Goal: Task Accomplishment & Management: Manage account settings

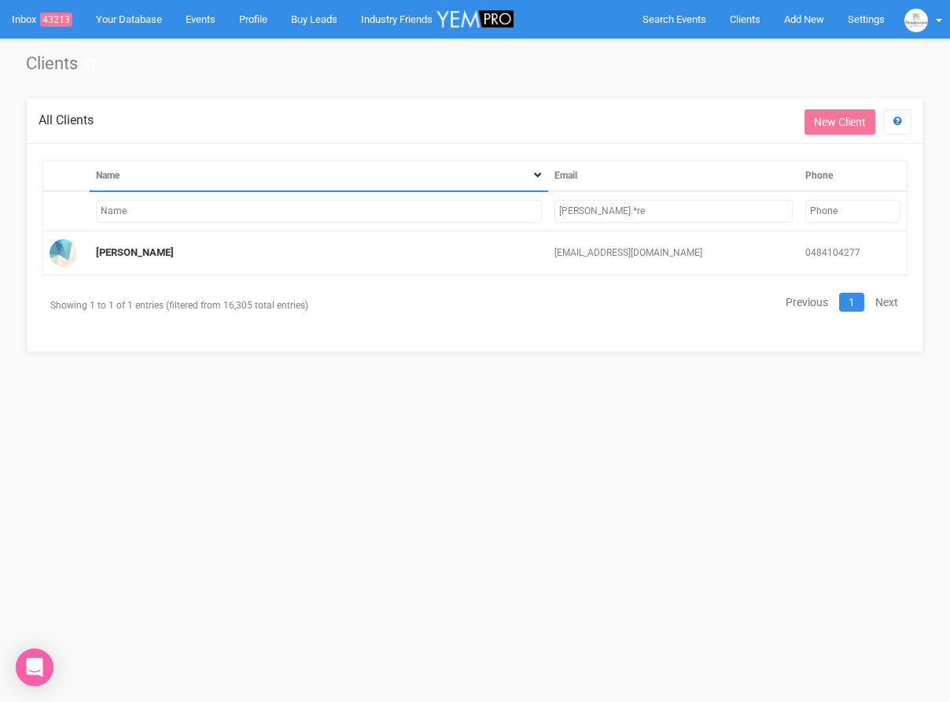
click at [636, 213] on input "jessie.*re" at bounding box center [674, 211] width 238 height 23
drag, startPoint x: 636, startPoint y: 213, endPoint x: 544, endPoint y: 203, distance: 91.8
click at [544, 203] on tr "jessie.*re" at bounding box center [475, 211] width 865 height 40
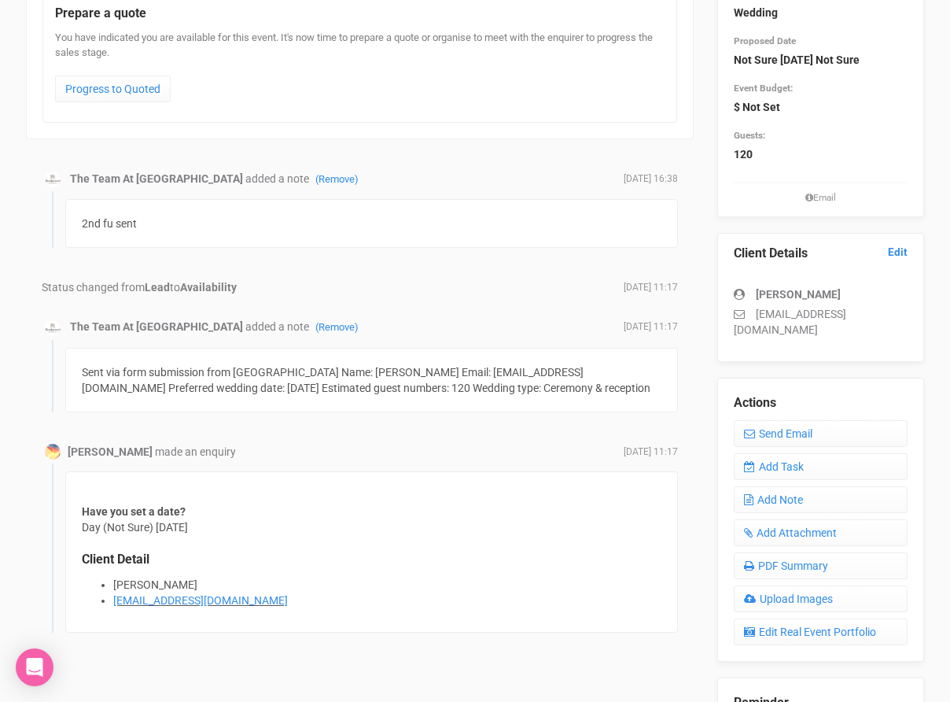
scroll to position [207, 0]
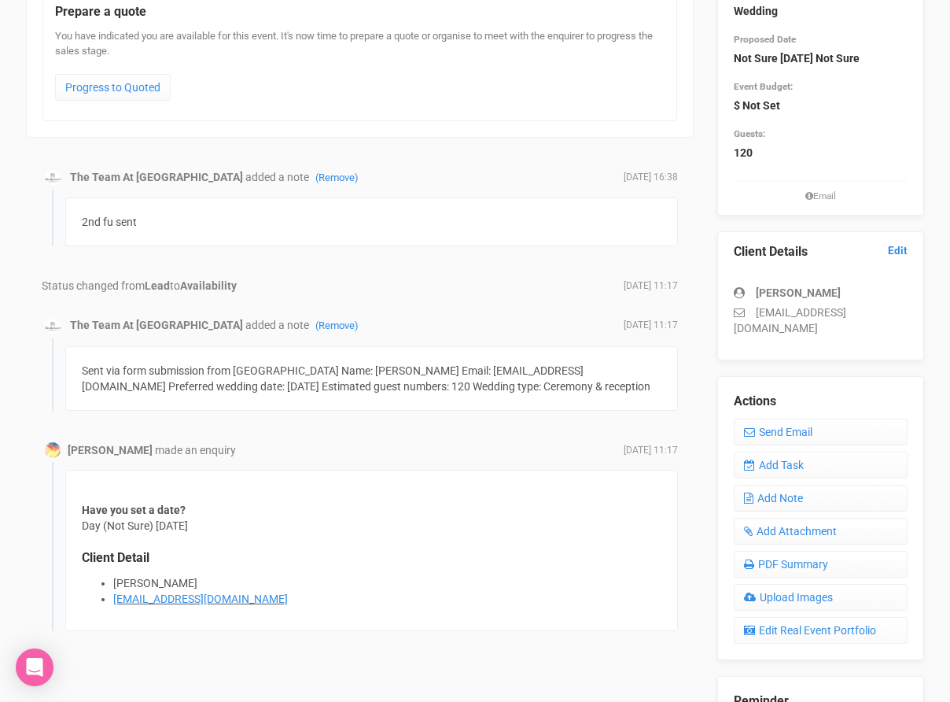
drag, startPoint x: 757, startPoint y: 311, endPoint x: 917, endPoint y: 312, distance: 160.5
click at [920, 312] on div "Client Details Edit Loic Morgan loic_morgan@hotmail.com" at bounding box center [821, 295] width 207 height 129
drag, startPoint x: 858, startPoint y: 315, endPoint x: 744, endPoint y: 309, distance: 113.4
click at [744, 309] on p "loic_morgan@hotmail.com" at bounding box center [821, 319] width 174 height 31
copy p "loic_morgan@hotmail.com"
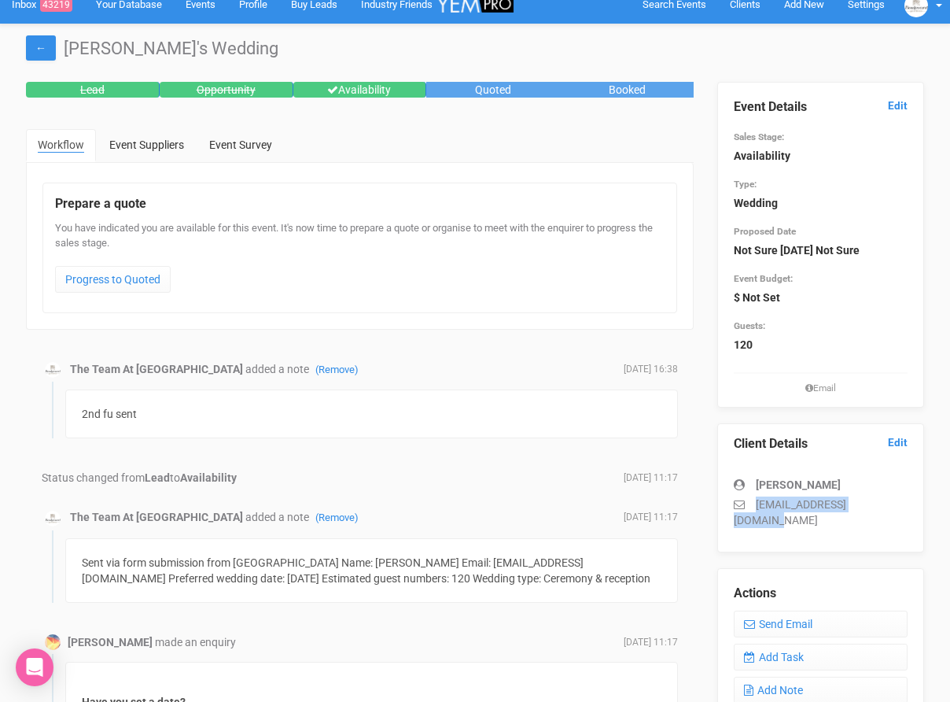
scroll to position [20, 0]
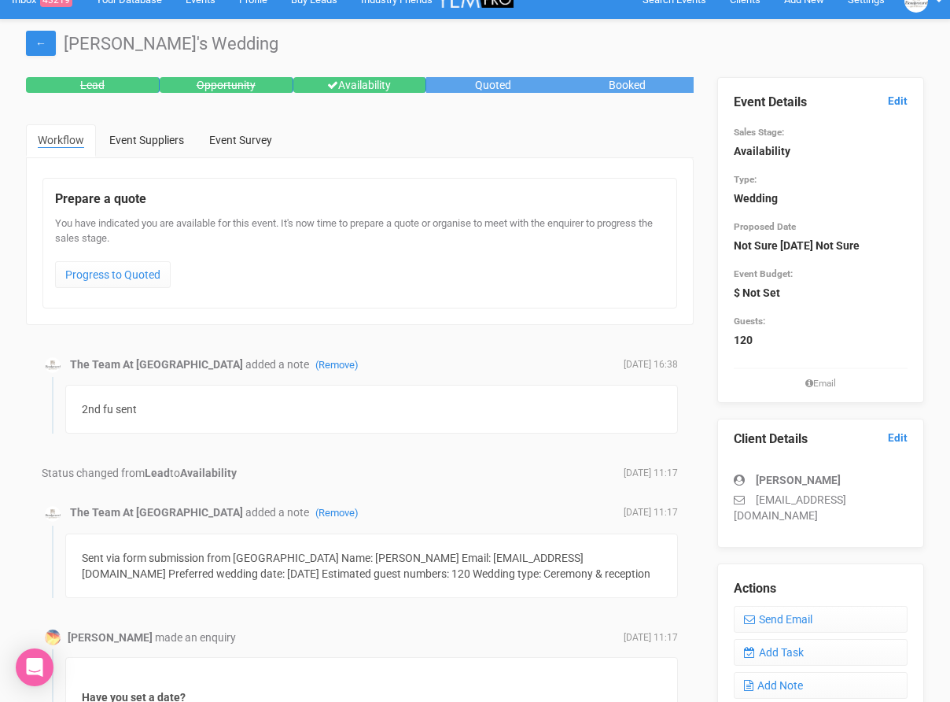
click at [769, 482] on strong "Loic Morgan" at bounding box center [798, 480] width 85 height 13
click at [770, 485] on strong "Loic Morgan" at bounding box center [798, 480] width 85 height 13
click at [770, 478] on strong "Loic Morgan" at bounding box center [798, 480] width 85 height 13
click at [773, 478] on strong "Loic Morgan" at bounding box center [798, 480] width 85 height 13
drag, startPoint x: 752, startPoint y: 480, endPoint x: 783, endPoint y: 480, distance: 30.7
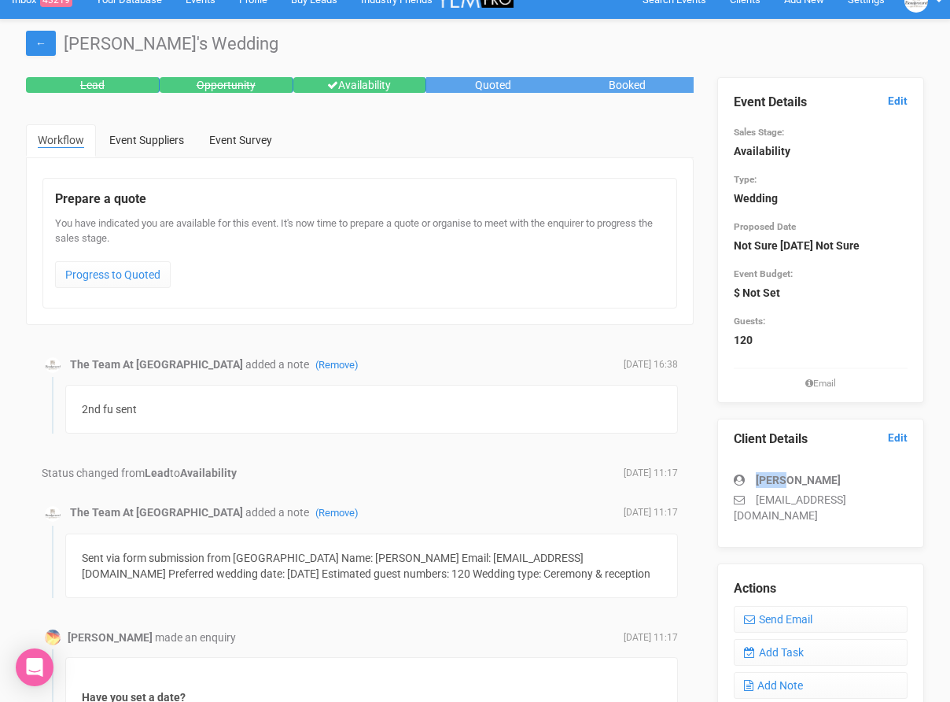
click at [783, 480] on div "Loic Morgan" at bounding box center [821, 480] width 174 height 16
copy div "Loic"
click at [806, 639] on link "Add Task" at bounding box center [821, 652] width 174 height 27
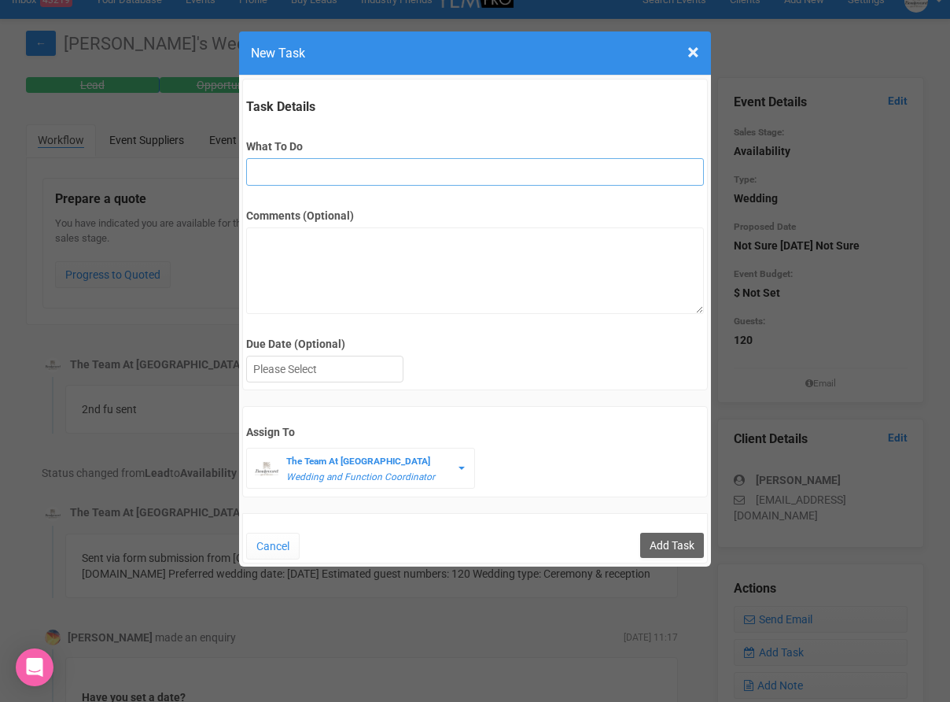
click at [301, 175] on input "What To Do" at bounding box center [474, 172] width 457 height 28
type input "Remove if no response"
click at [355, 378] on div at bounding box center [325, 369] width 156 height 26
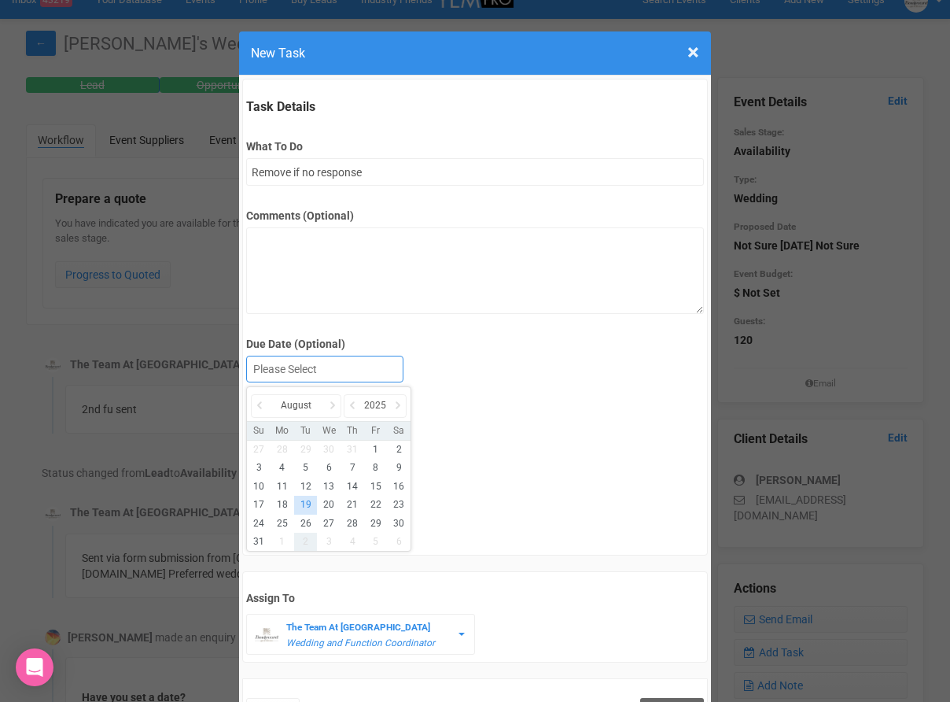
drag, startPoint x: 303, startPoint y: 533, endPoint x: 334, endPoint y: 531, distance: 31.5
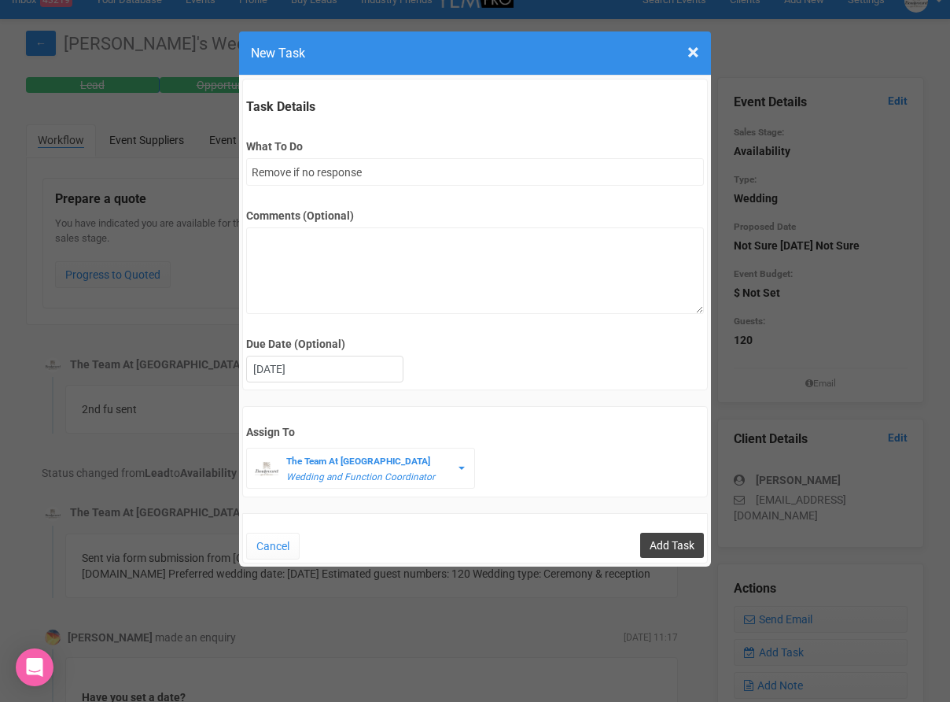
click at [664, 544] on input "Add Task" at bounding box center [672, 545] width 64 height 25
type input "Save"
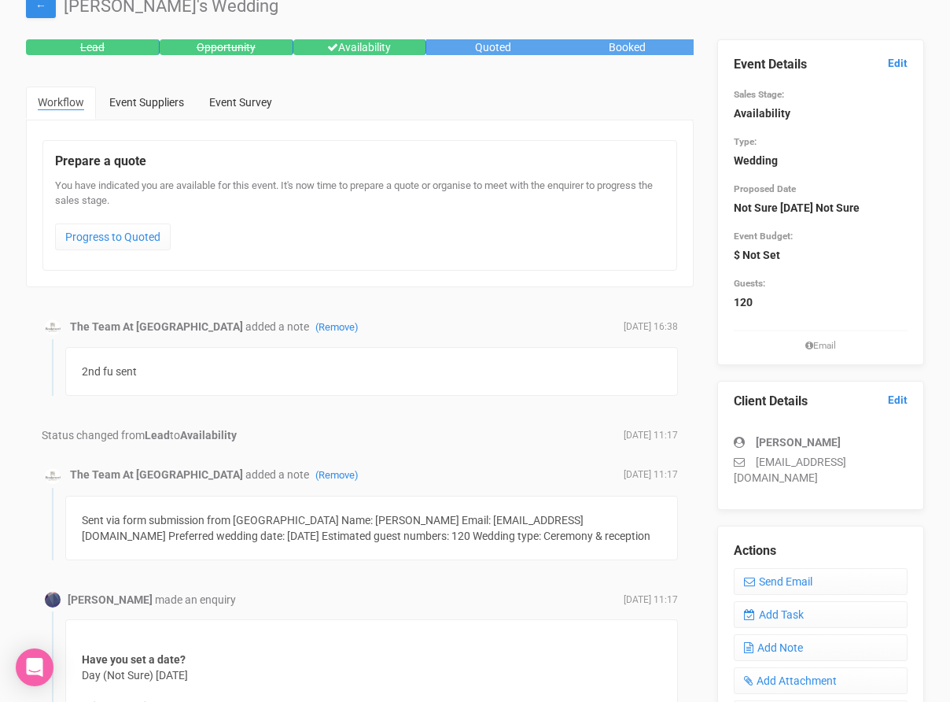
scroll to position [20, 0]
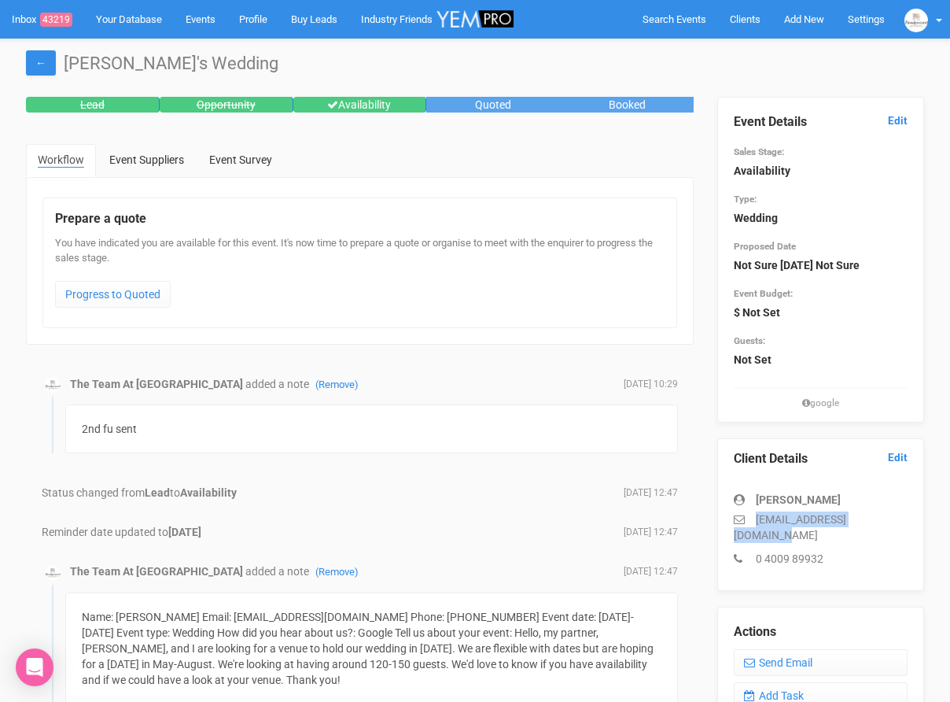
drag, startPoint x: 755, startPoint y: 518, endPoint x: 900, endPoint y: 521, distance: 144.8
click at [900, 521] on p "[EMAIL_ADDRESS][DOMAIN_NAME]" at bounding box center [821, 526] width 174 height 31
copy p "[EMAIL_ADDRESS][DOMAIN_NAME]"
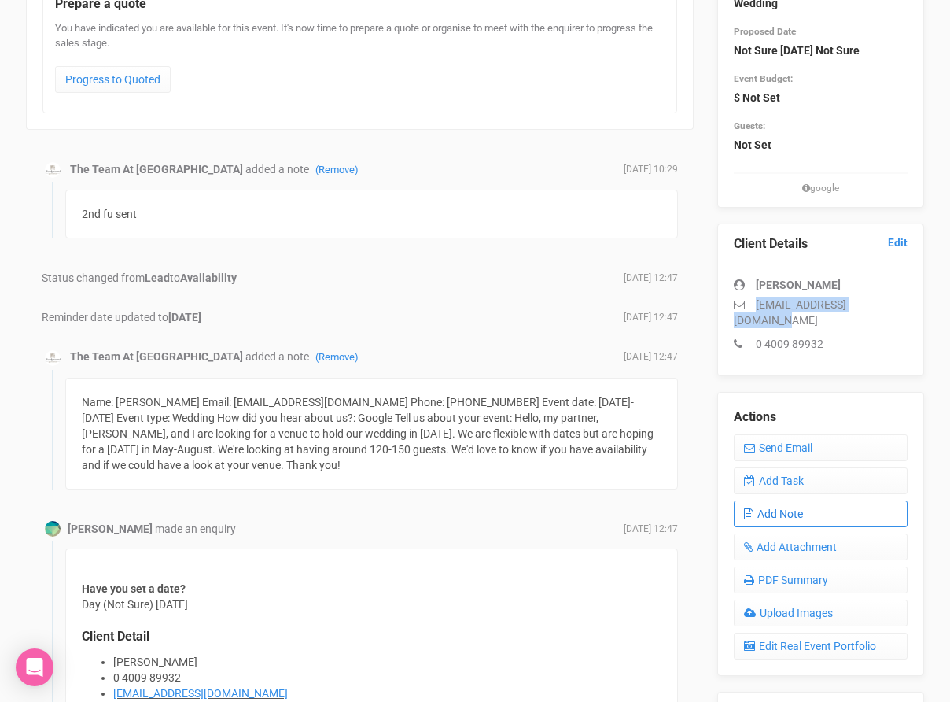
click at [809, 500] on link "Add Note" at bounding box center [821, 513] width 174 height 27
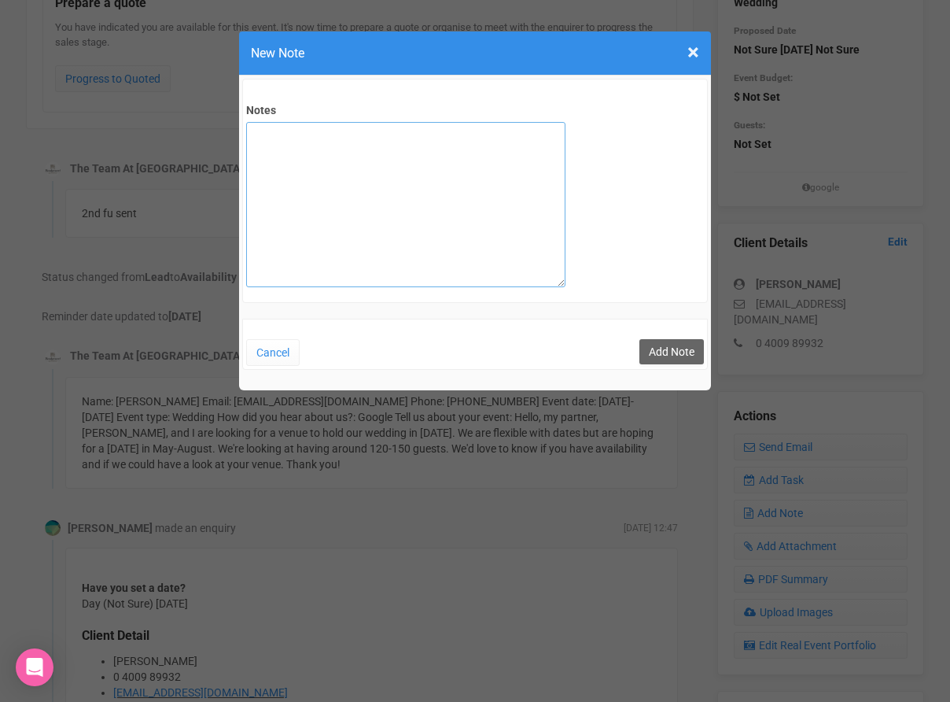
click at [326, 179] on textarea "Notes" at bounding box center [405, 204] width 319 height 165
type textarea "Final FU sent"
click at [655, 342] on button "Add Note" at bounding box center [672, 351] width 65 height 25
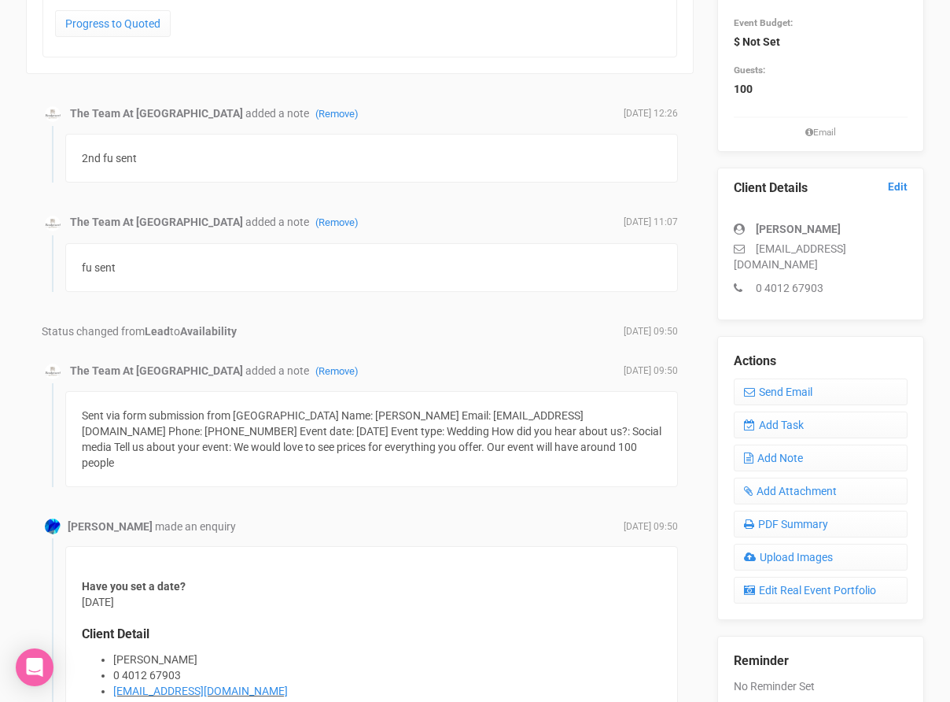
scroll to position [271, 0]
drag, startPoint x: 897, startPoint y: 264, endPoint x: 731, endPoint y: 262, distance: 166.0
click at [731, 262] on div "Client Details Edit Laure Toze laurenandnelsonpina@gmail.com 0 4012 67903" at bounding box center [821, 243] width 207 height 153
copy p "laurenandnelsonpina@gmail.com"
click at [811, 450] on link "Add Note" at bounding box center [821, 457] width 174 height 27
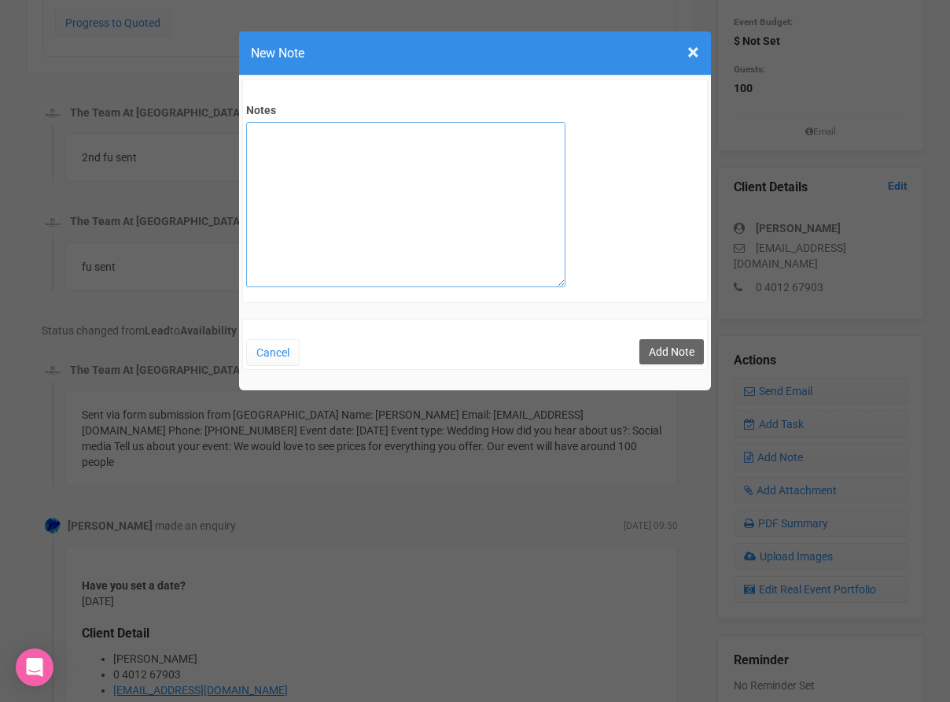
click at [378, 168] on textarea "Notes" at bounding box center [405, 204] width 319 height 165
type textarea "Final FU sent"
click at [685, 343] on button "Add Note" at bounding box center [672, 351] width 65 height 25
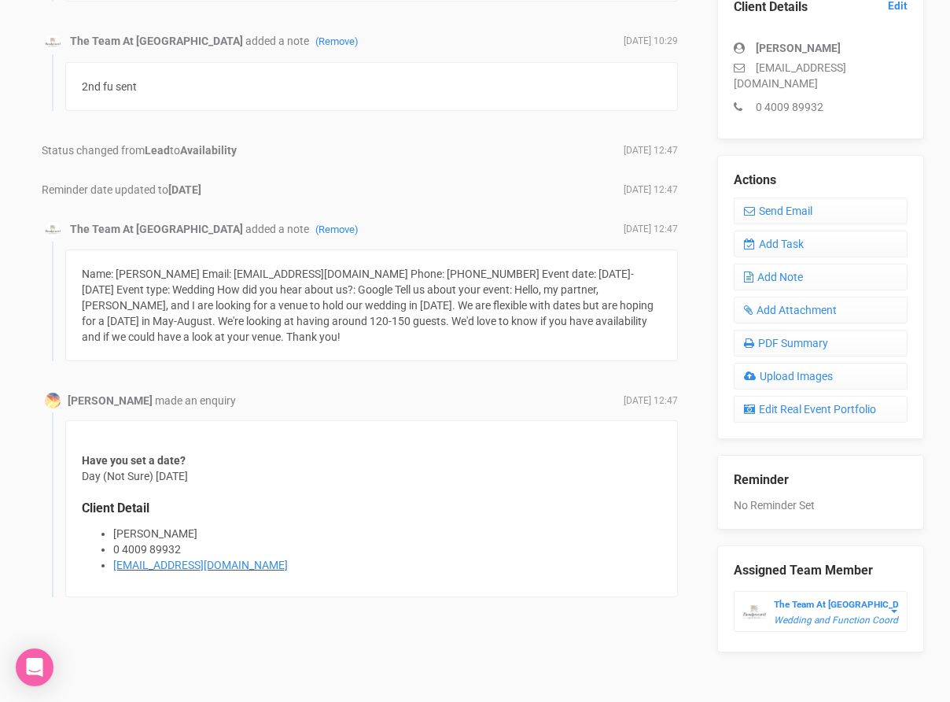
scroll to position [459, 0]
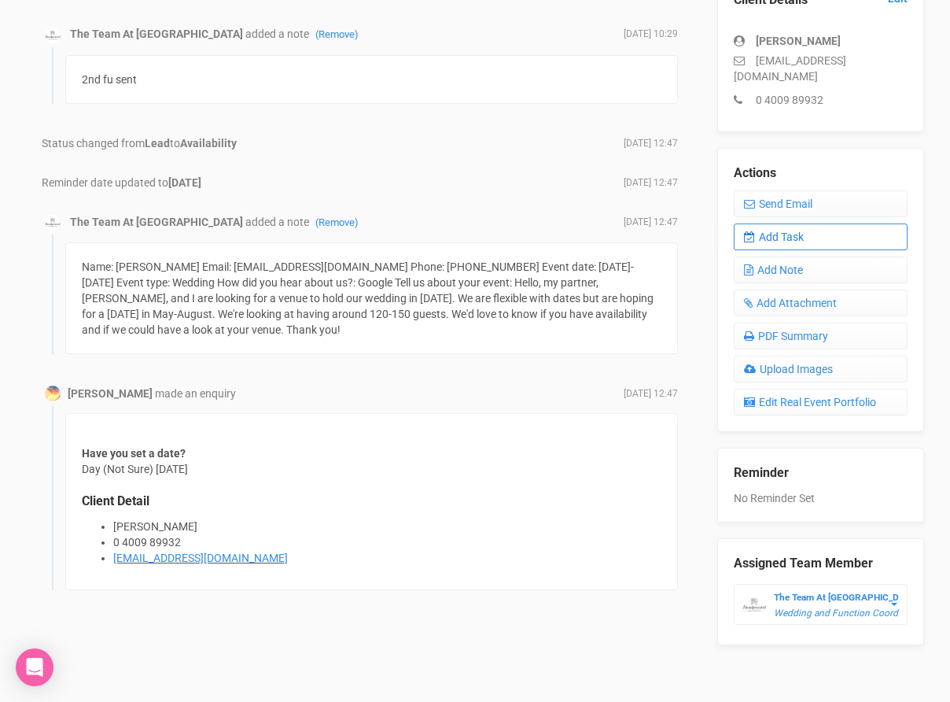
click at [776, 227] on link "Add Task" at bounding box center [821, 236] width 174 height 27
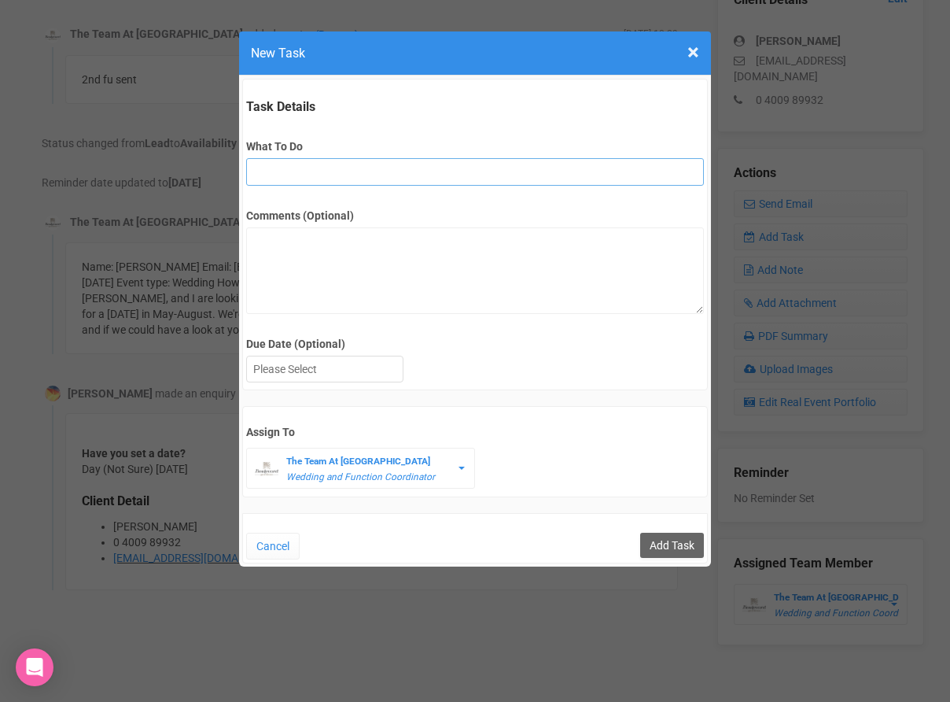
click at [316, 168] on input "What To Do" at bounding box center [474, 172] width 457 height 28
type input "Remove if no response"
click at [309, 370] on div at bounding box center [325, 369] width 156 height 26
click at [677, 548] on input "Add Task" at bounding box center [672, 545] width 64 height 25
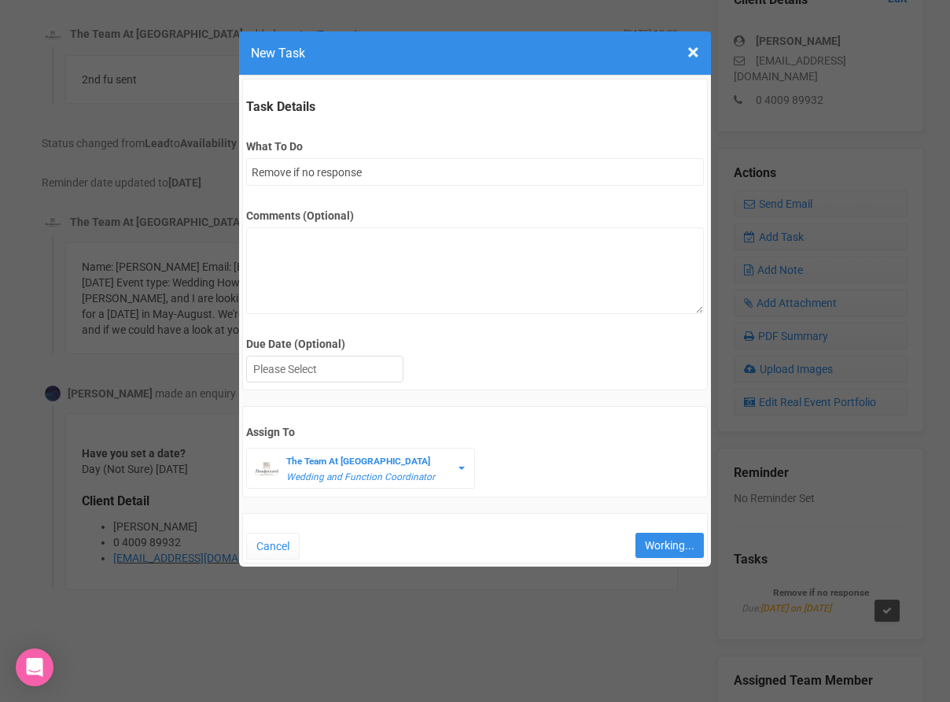
type input "Save"
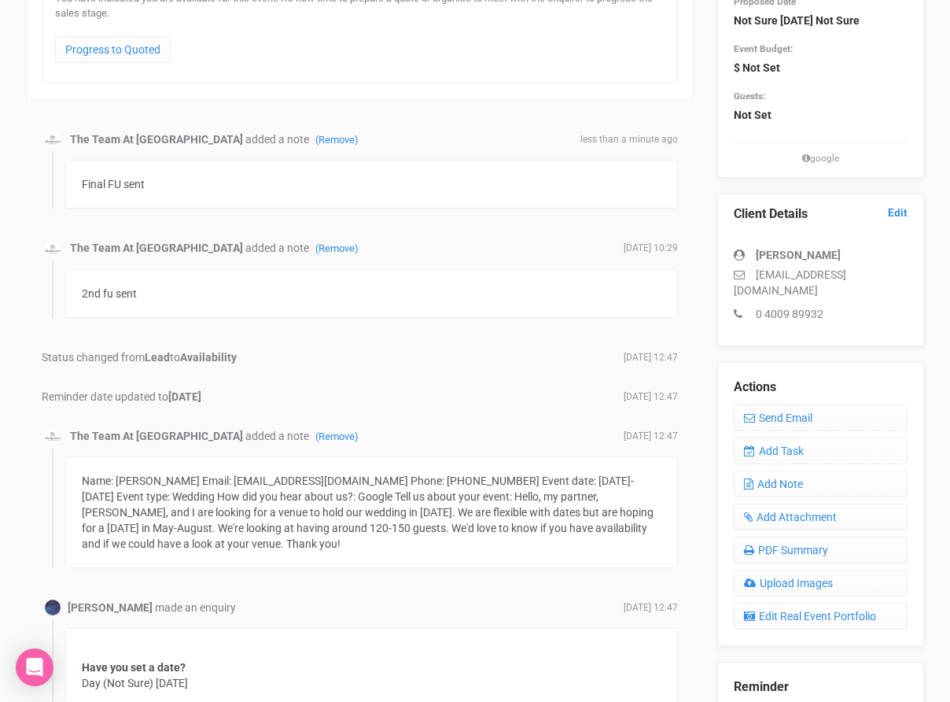
scroll to position [0, 0]
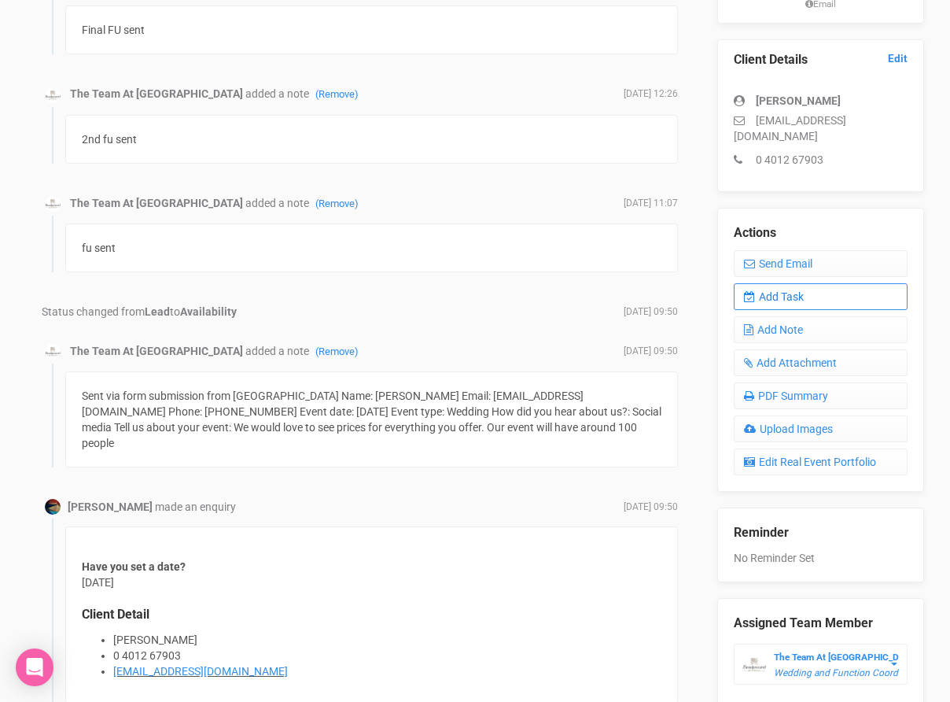
scroll to position [400, 0]
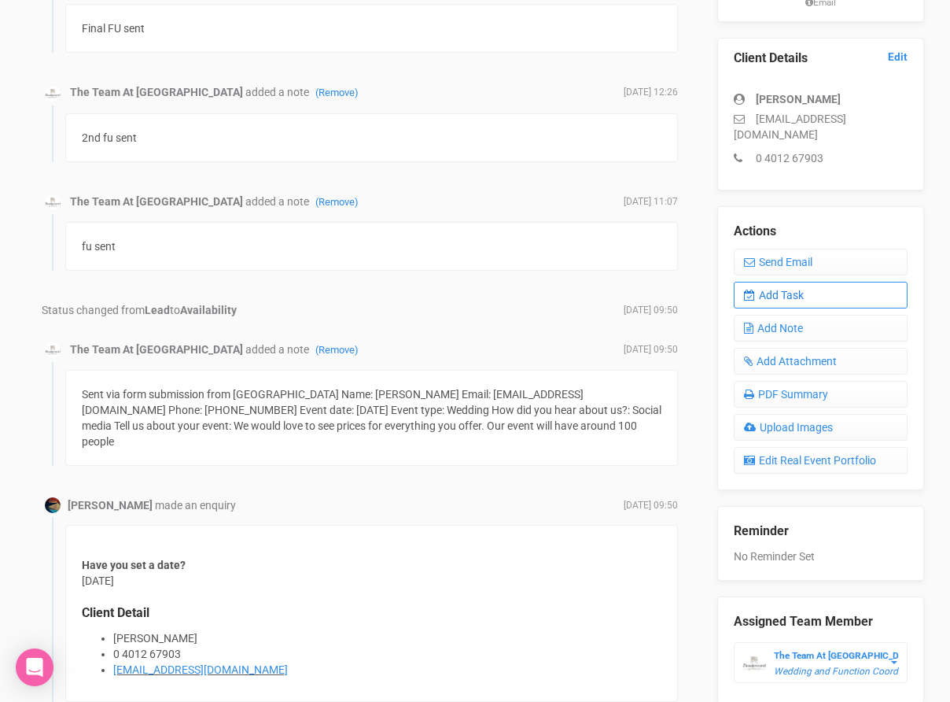
click at [834, 290] on link "Add Task" at bounding box center [821, 295] width 174 height 27
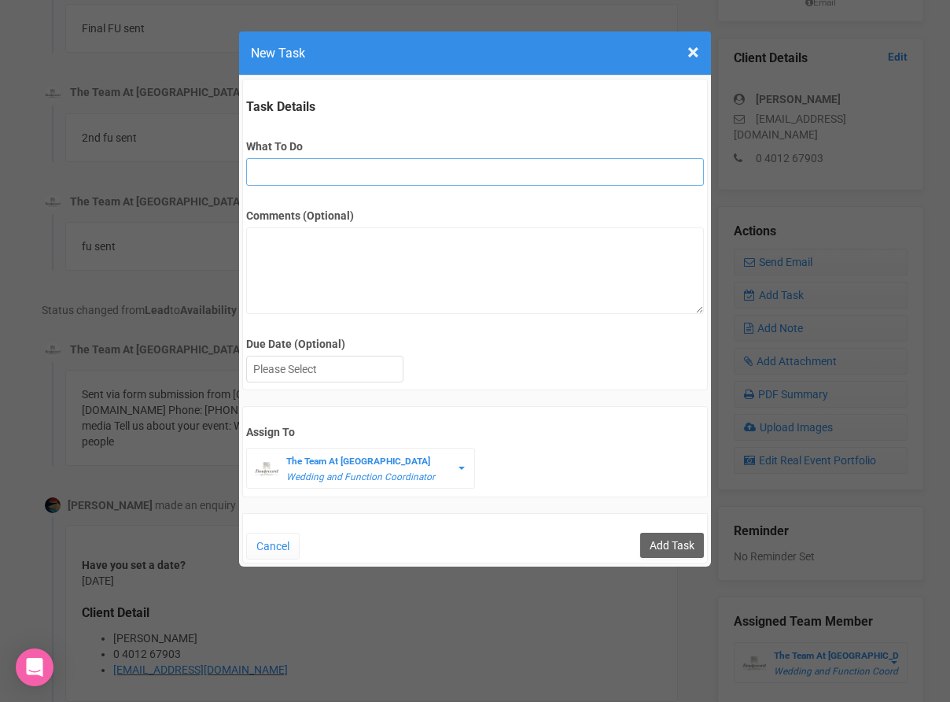
click at [289, 171] on input "What To Do" at bounding box center [474, 172] width 457 height 28
type input "Remove if no response"
click at [305, 375] on div at bounding box center [325, 369] width 156 height 26
click at [648, 550] on input "Add Task" at bounding box center [672, 545] width 64 height 25
type input "Save"
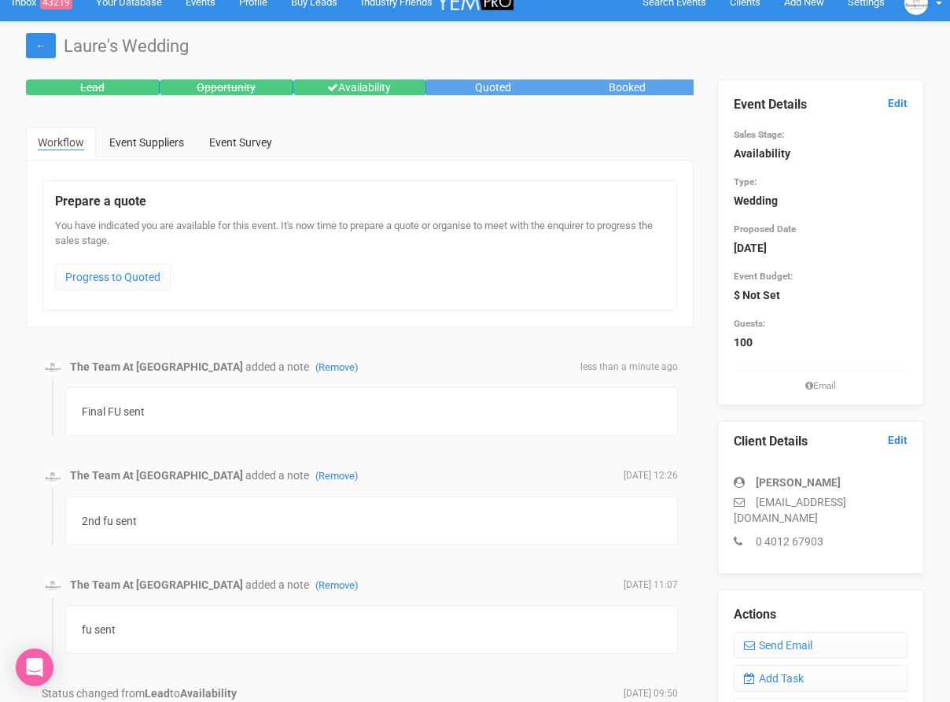
scroll to position [0, 0]
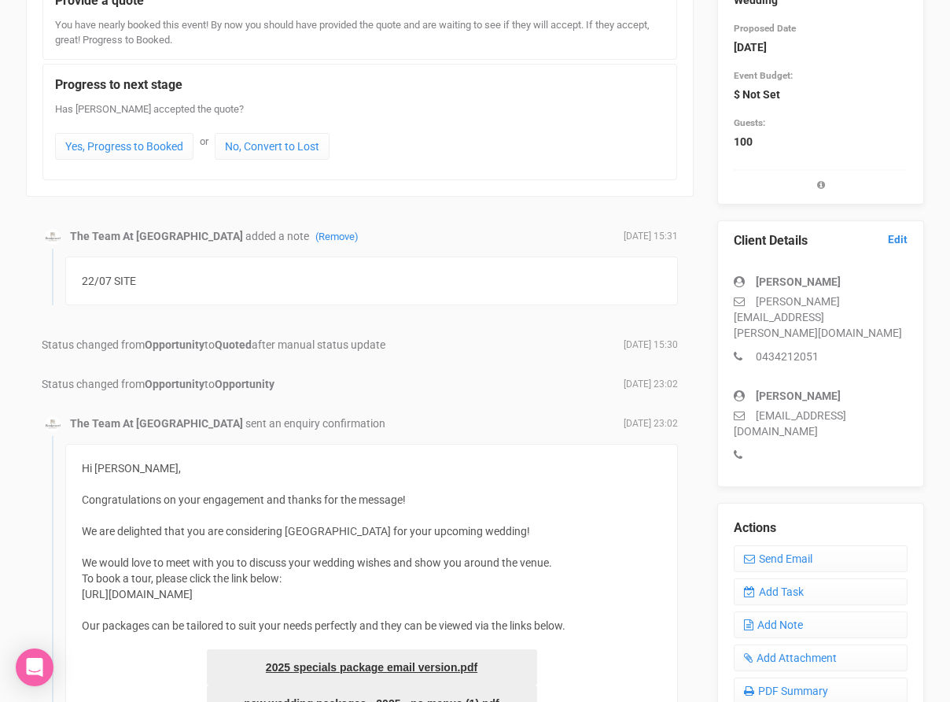
scroll to position [223, 0]
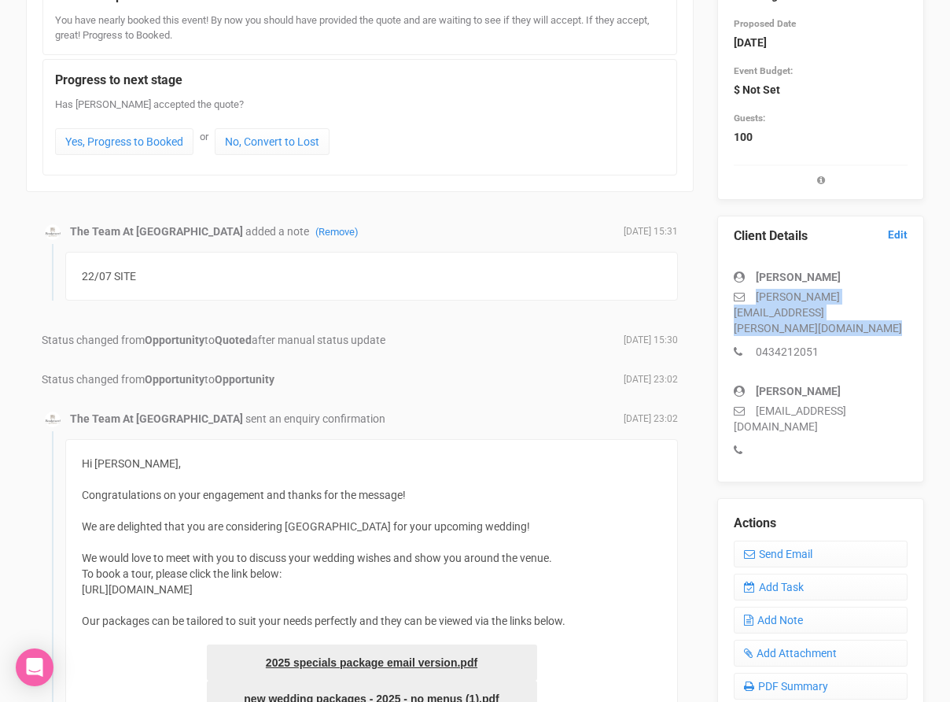
drag, startPoint x: 751, startPoint y: 293, endPoint x: 871, endPoint y: 310, distance: 120.7
click at [871, 310] on div "[PERSON_NAME] [PERSON_NAME][EMAIL_ADDRESS][PERSON_NAME][DOMAIN_NAME] 0434212051" at bounding box center [821, 306] width 174 height 106
copy div "[PERSON_NAME][EMAIL_ADDRESS][PERSON_NAME][DOMAIN_NAME]"
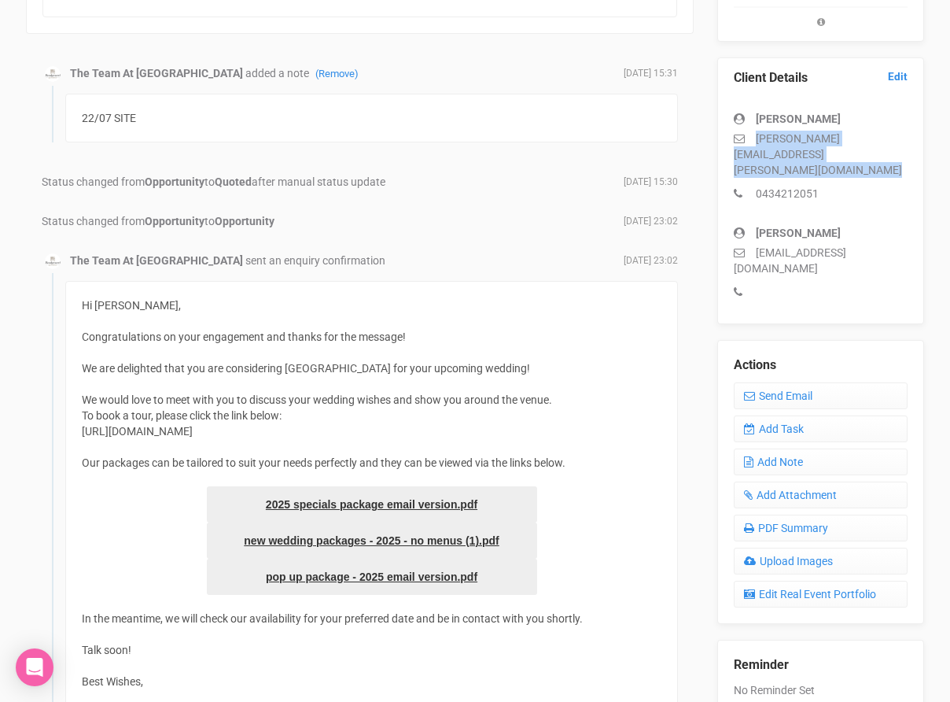
scroll to position [415, 0]
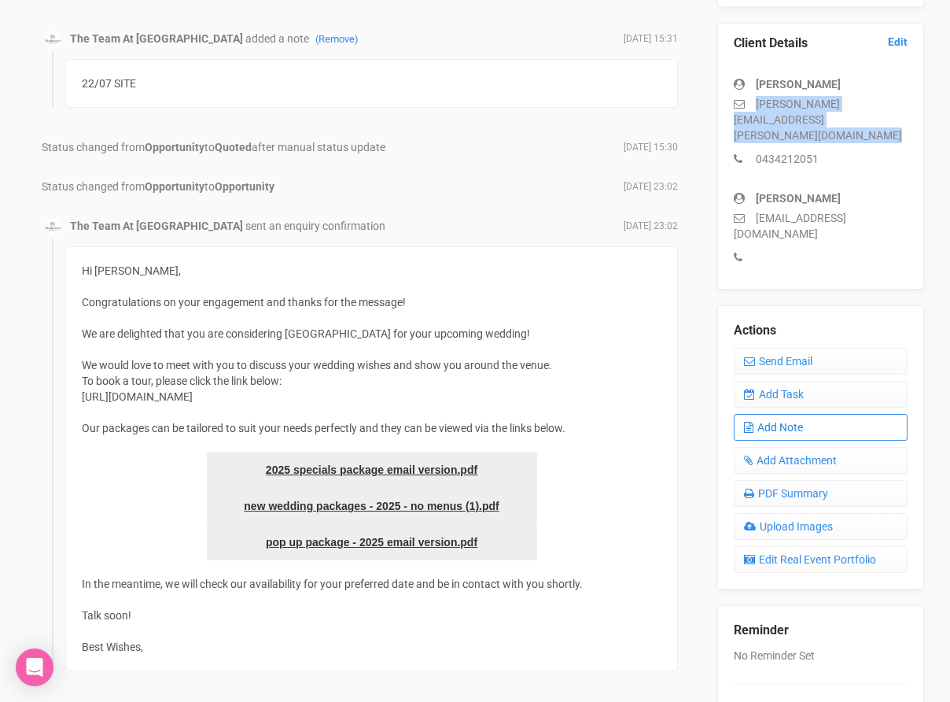
click at [807, 414] on link "Add Note" at bounding box center [821, 427] width 174 height 27
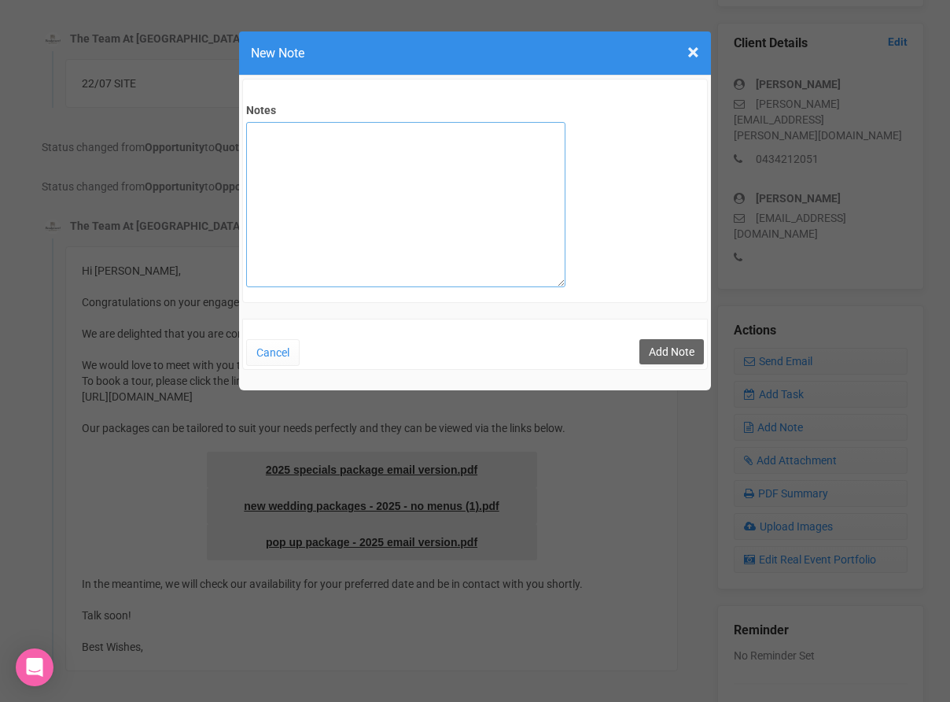
click at [305, 177] on textarea "Notes" at bounding box center [405, 204] width 319 height 165
type textarea "Follow up - 18/08"
click at [694, 54] on span "×" at bounding box center [694, 52] width 12 height 26
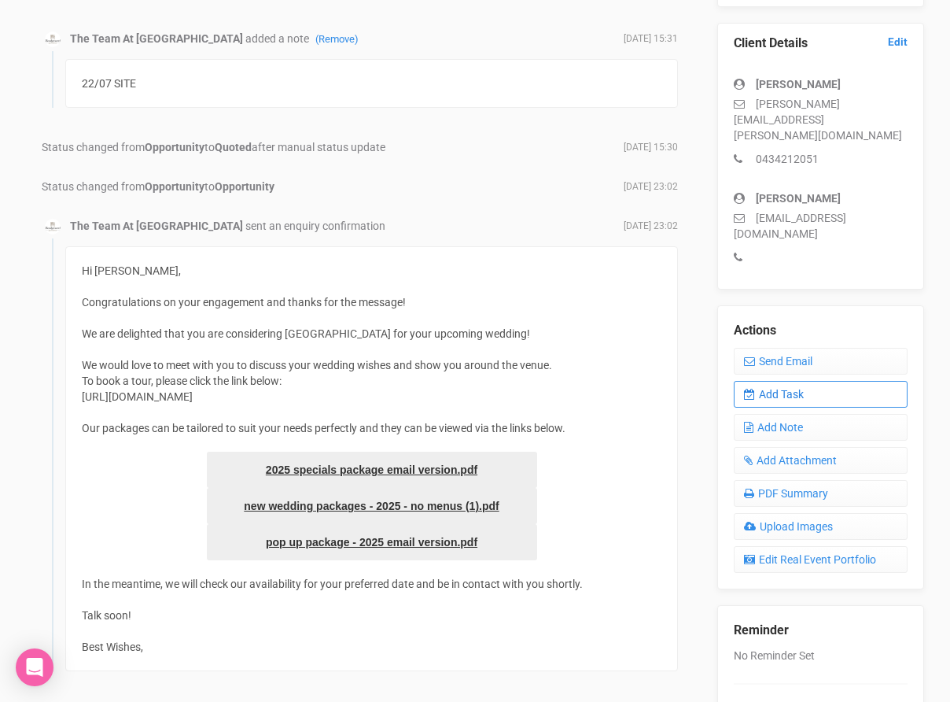
click at [814, 381] on link "Add Task" at bounding box center [821, 394] width 174 height 27
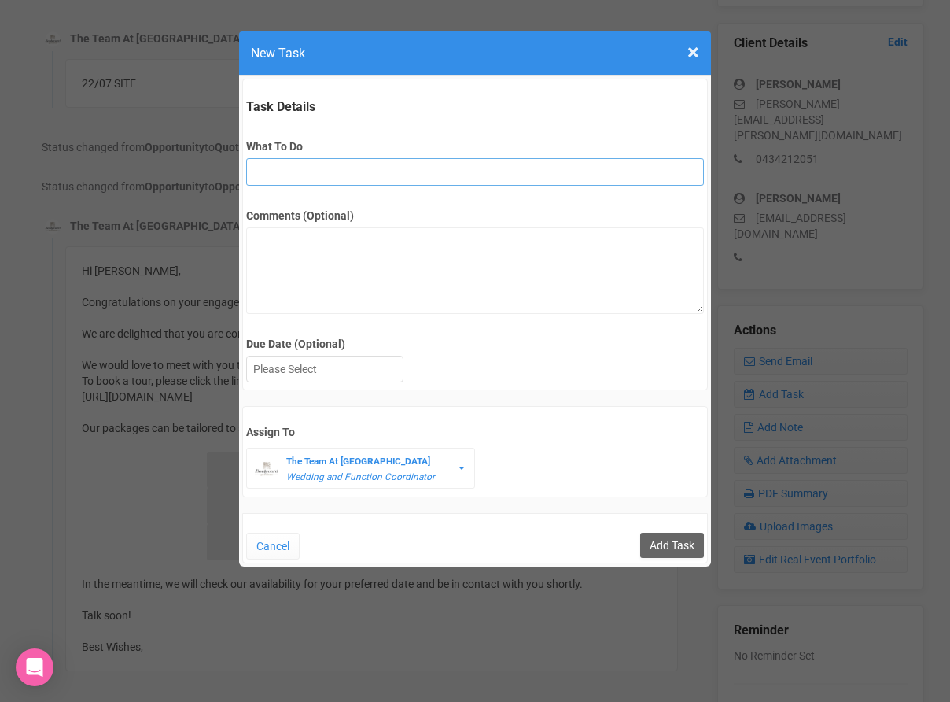
click at [350, 180] on input "What To Do" at bounding box center [474, 172] width 457 height 28
click at [377, 177] on input "fu" at bounding box center [474, 172] width 457 height 28
type input "fu after site"
click at [366, 257] on textarea "Comments (Optional)" at bounding box center [474, 270] width 457 height 87
type textarea "f"
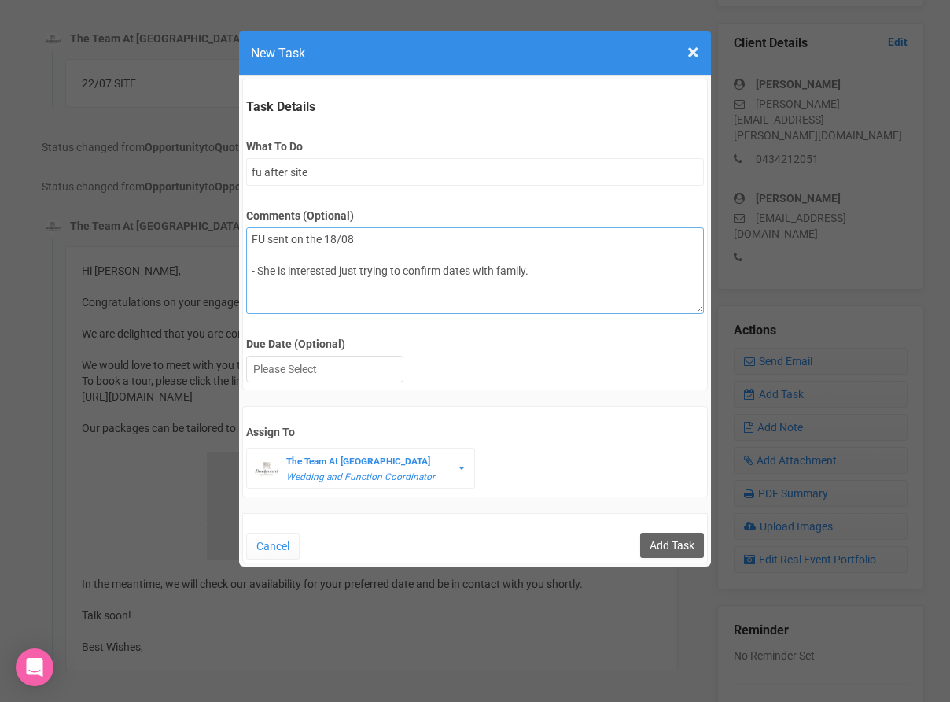
click at [471, 268] on textarea "FU sent on the 18/08 - She is interested just trying to confirm dates with fami…" at bounding box center [474, 270] width 457 height 87
type textarea "FU sent on the 18/08 - She is interested just trying to confirm date with famil…"
click at [329, 371] on div at bounding box center [325, 369] width 156 height 26
click at [660, 541] on input "Add Task" at bounding box center [672, 545] width 64 height 25
type input "Save"
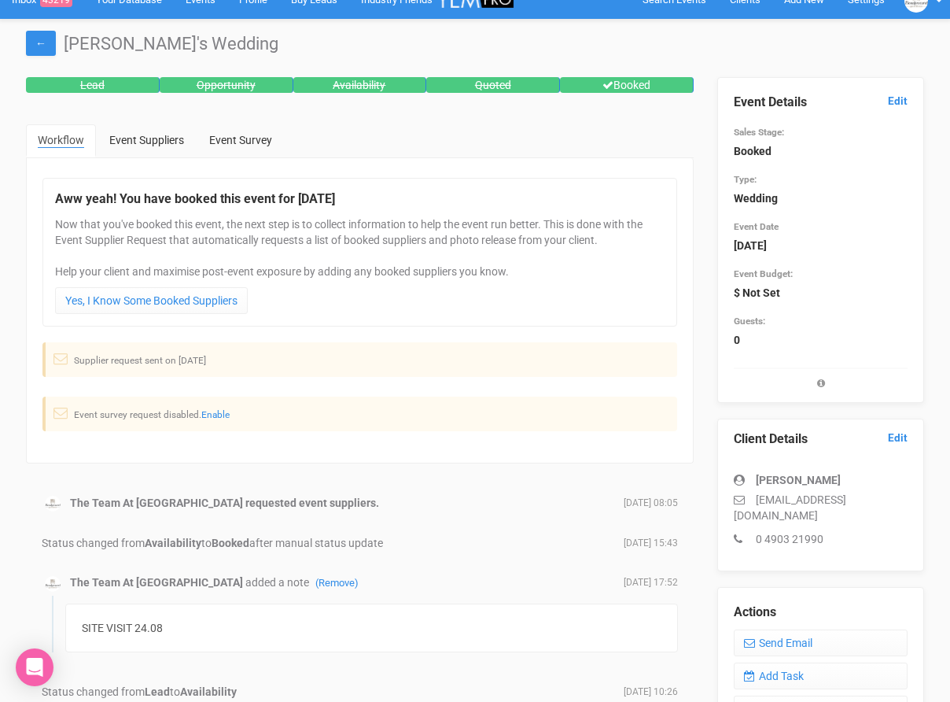
scroll to position [18, 0]
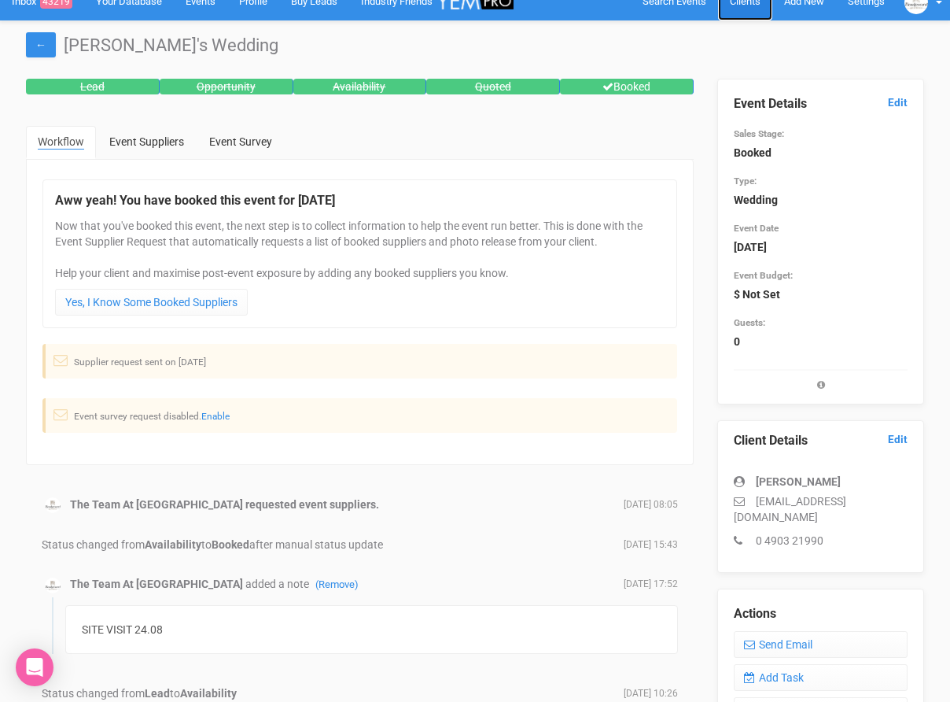
click at [747, 8] on link "Clients" at bounding box center [745, 1] width 54 height 39
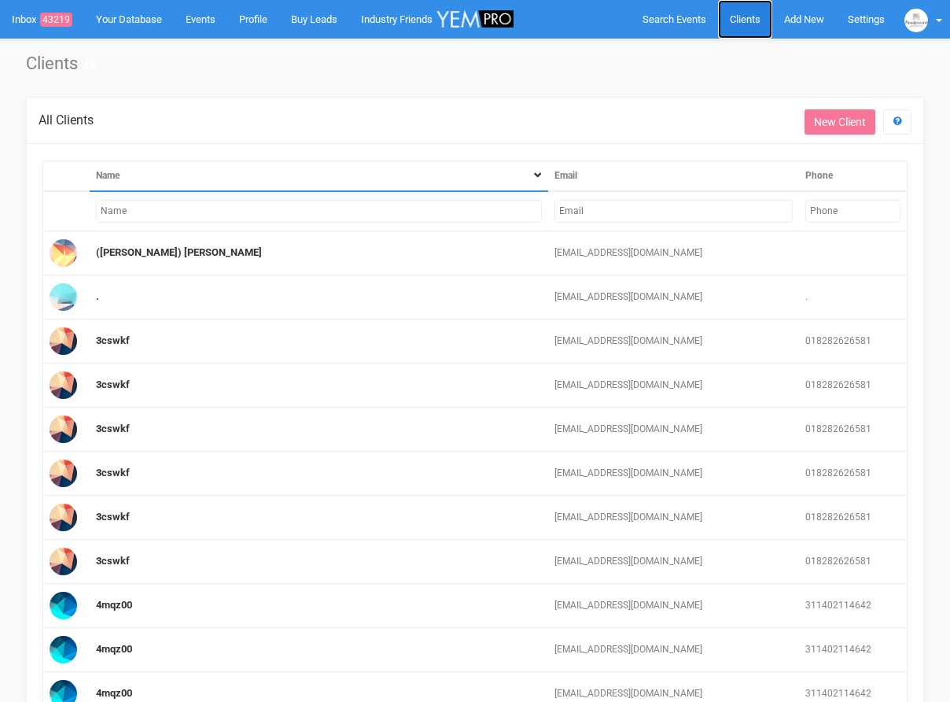
drag, startPoint x: 648, startPoint y: 75, endPoint x: 740, endPoint y: 20, distance: 106.9
click at [740, 20] on link "Clients" at bounding box center [745, 19] width 54 height 39
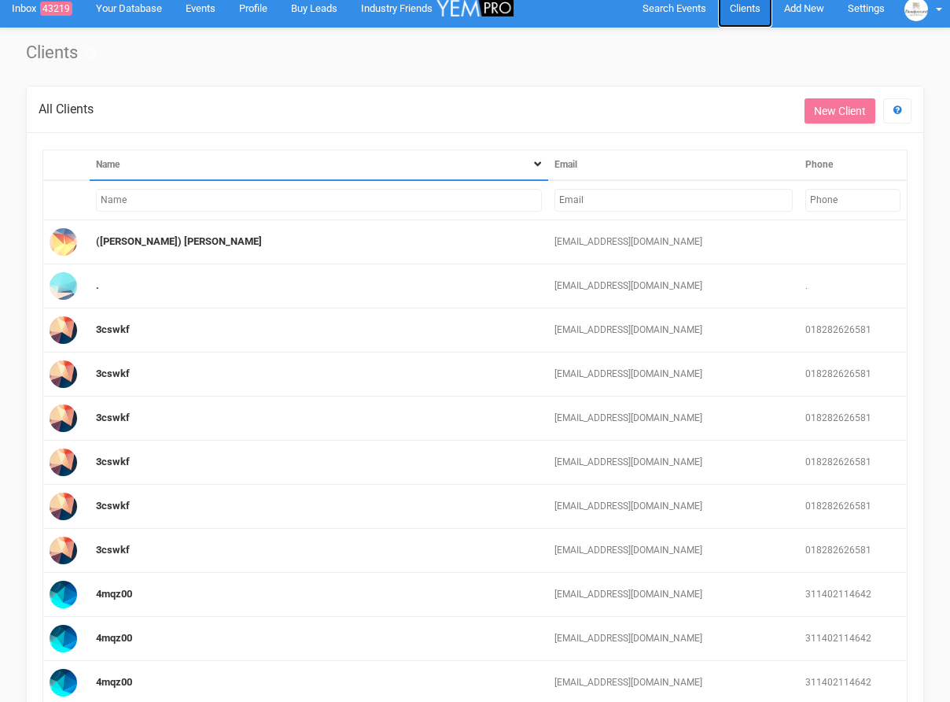
scroll to position [14, 0]
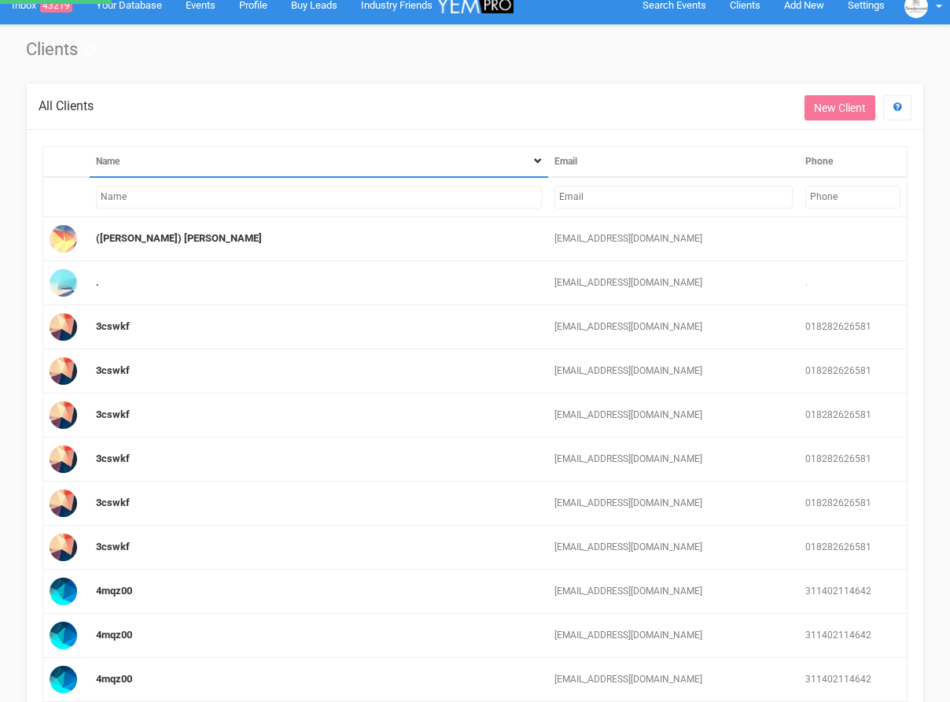
click at [608, 186] on input "text" at bounding box center [674, 197] width 238 height 23
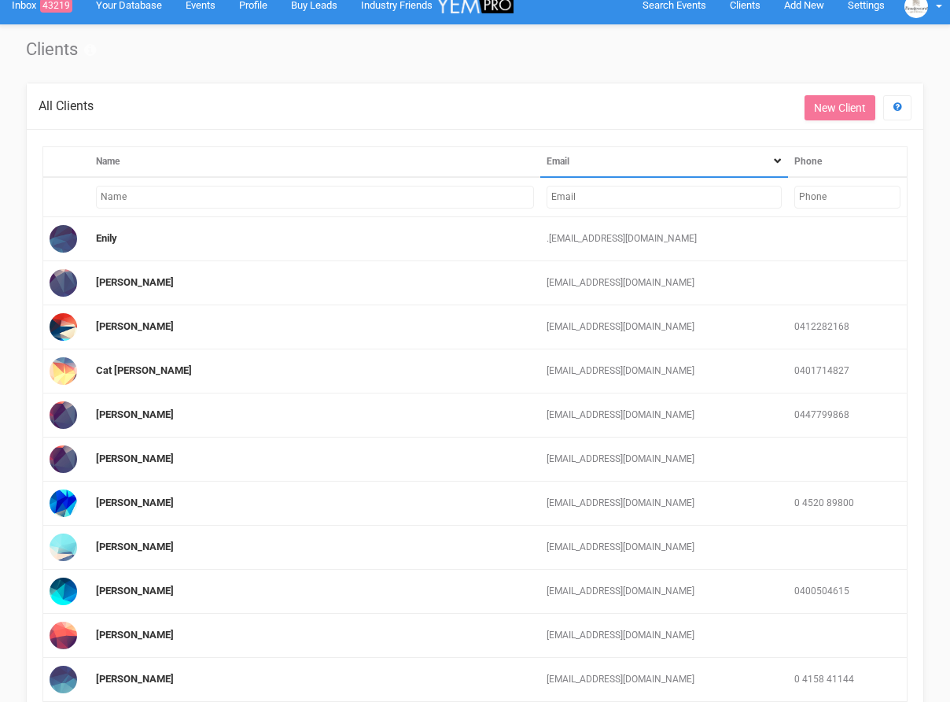
scroll to position [0, 0]
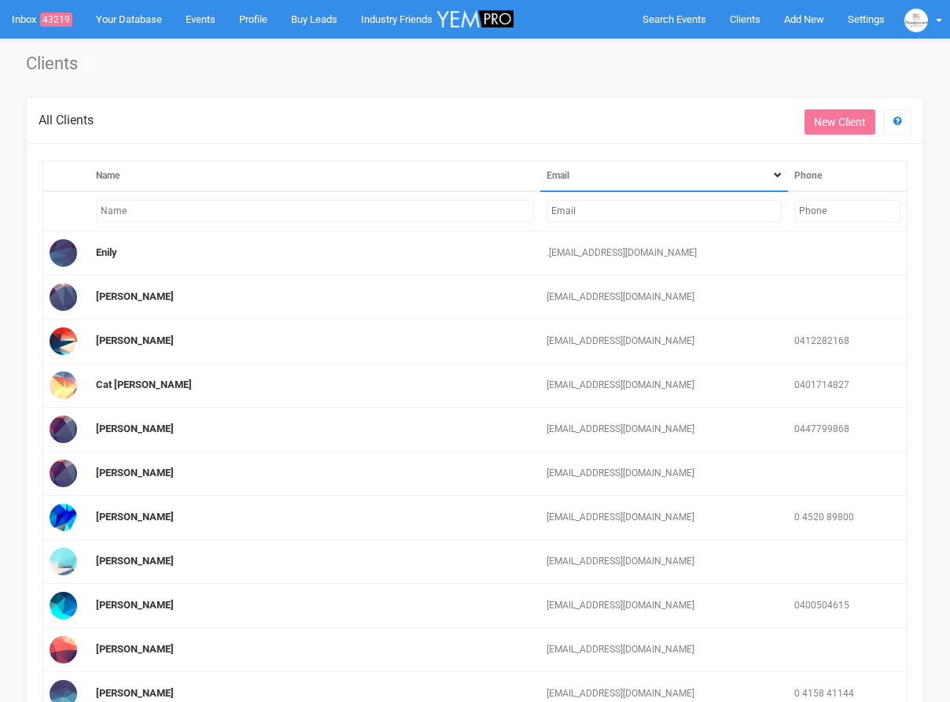
click at [603, 214] on input "text" at bounding box center [664, 211] width 235 height 23
paste input "[EMAIL_ADDRESS][DOMAIN_NAME]"
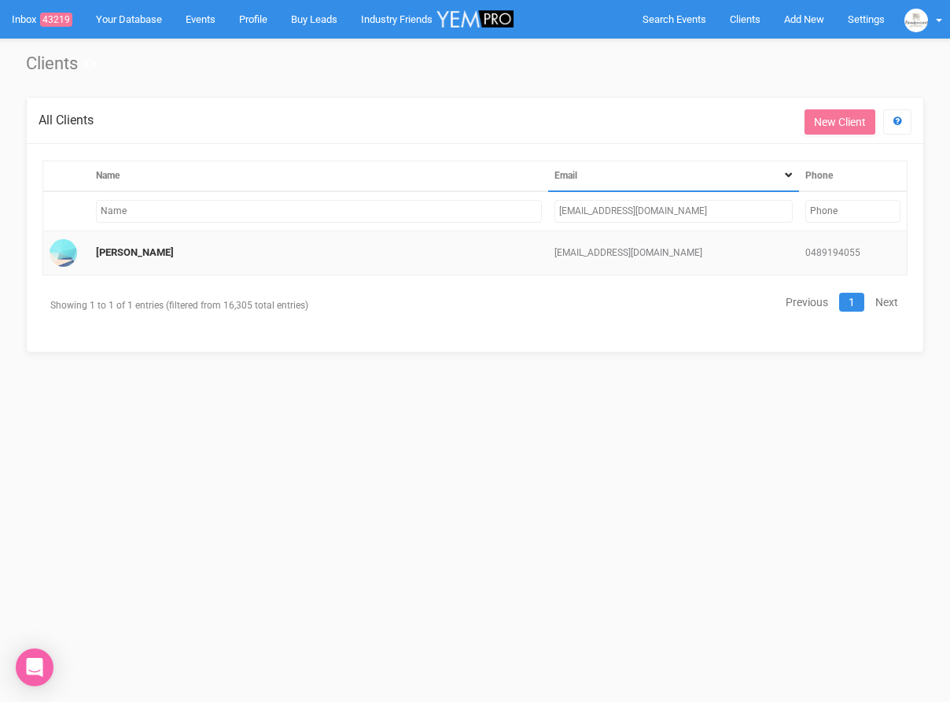
type input "[EMAIL_ADDRESS][DOMAIN_NAME]"
click at [114, 258] on td "[PERSON_NAME]" at bounding box center [319, 253] width 459 height 44
click at [117, 242] on td "[PERSON_NAME]" at bounding box center [319, 253] width 459 height 44
click at [116, 249] on link "[PERSON_NAME]" at bounding box center [135, 252] width 78 height 12
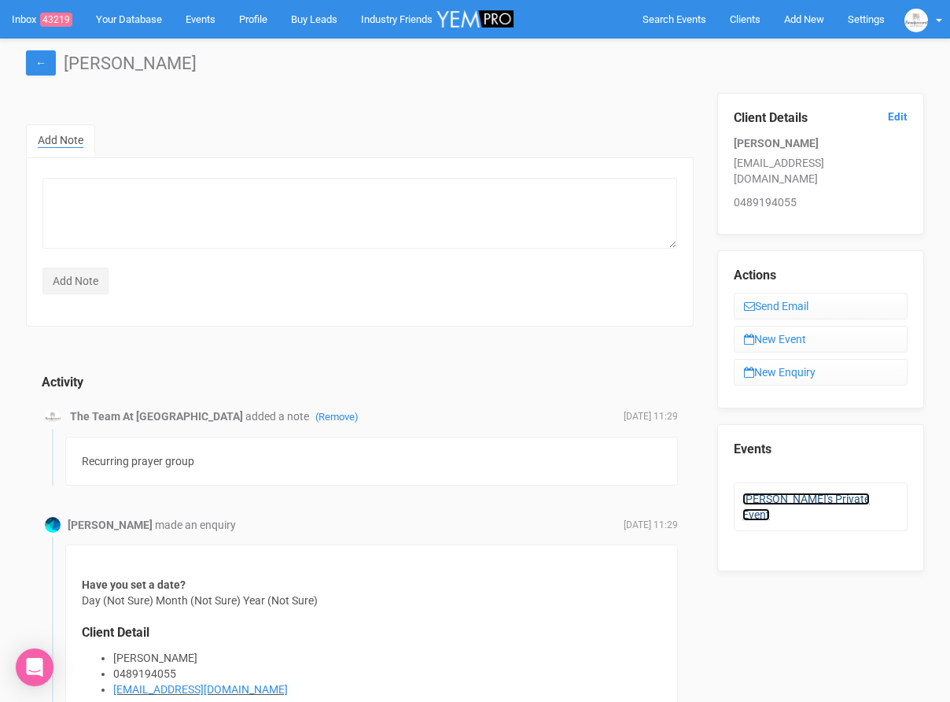
click at [815, 493] on link "Elizabeth's Private Event" at bounding box center [806, 507] width 127 height 28
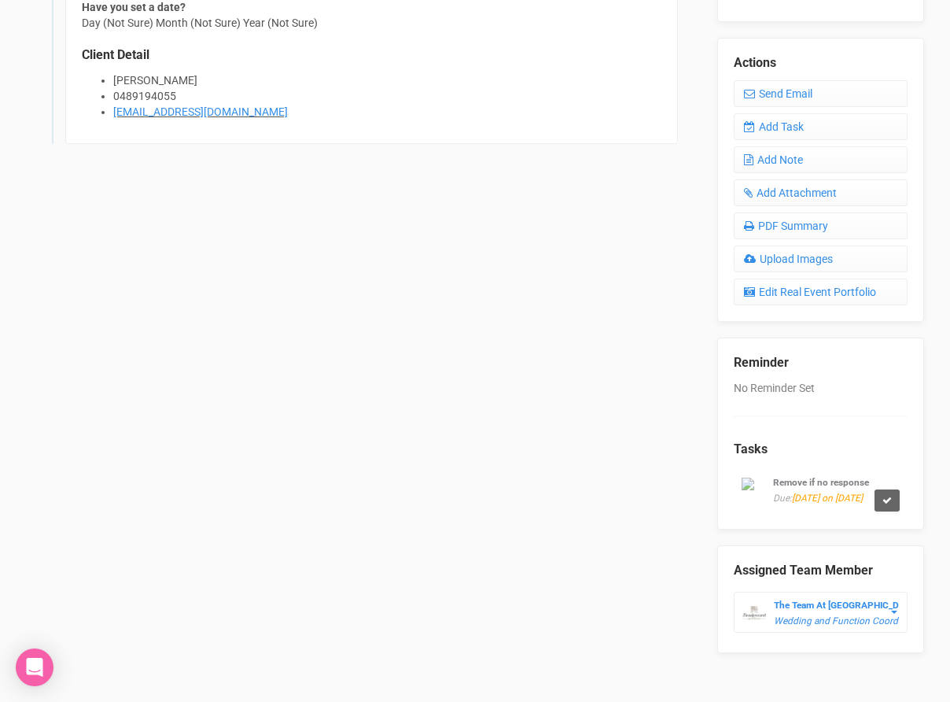
scroll to position [608, 0]
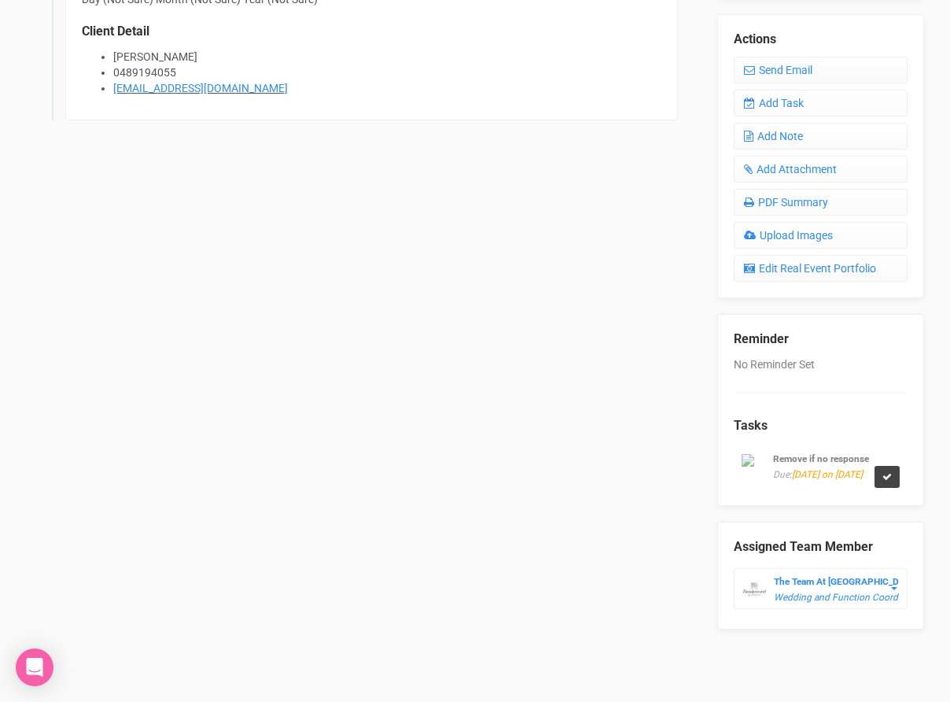
click at [894, 474] on link at bounding box center [887, 477] width 25 height 22
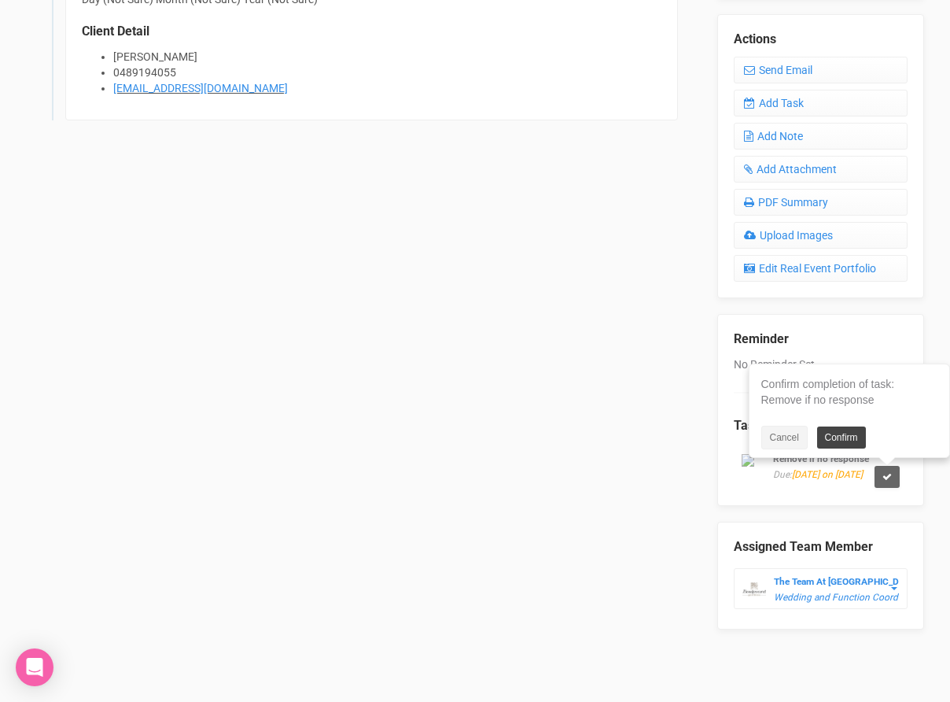
click at [845, 440] on link "Confirm" at bounding box center [841, 437] width 49 height 22
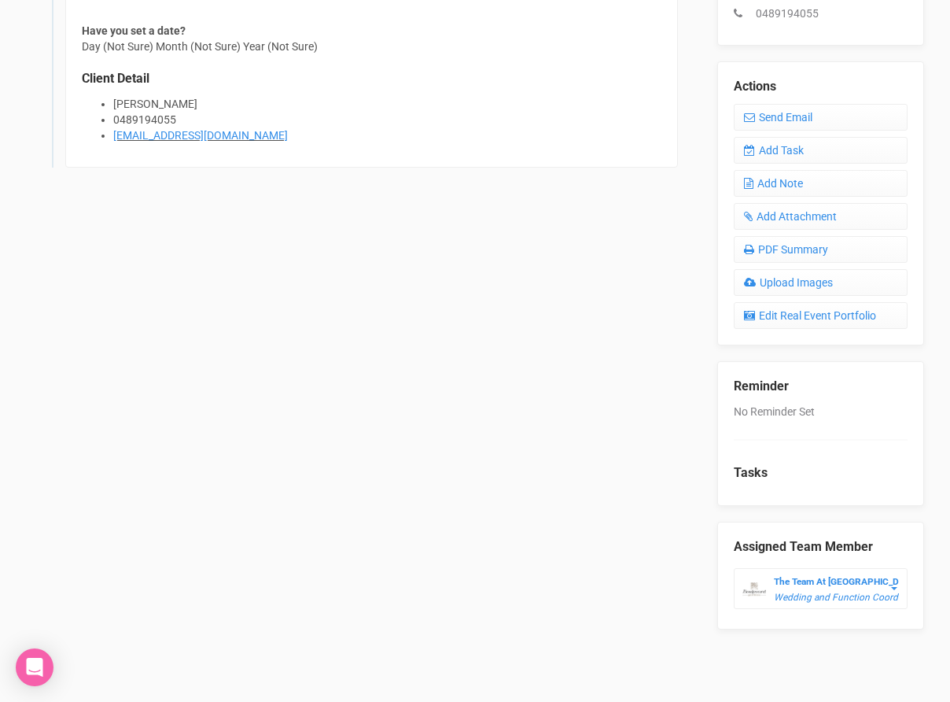
scroll to position [545, 0]
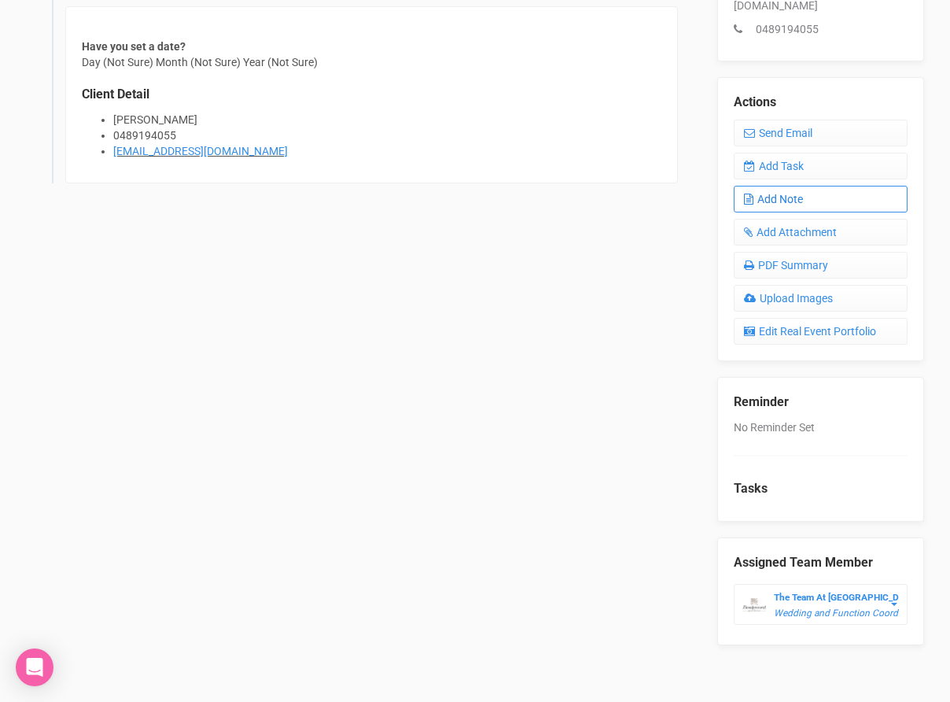
click at [821, 186] on link "Add Note" at bounding box center [821, 199] width 174 height 27
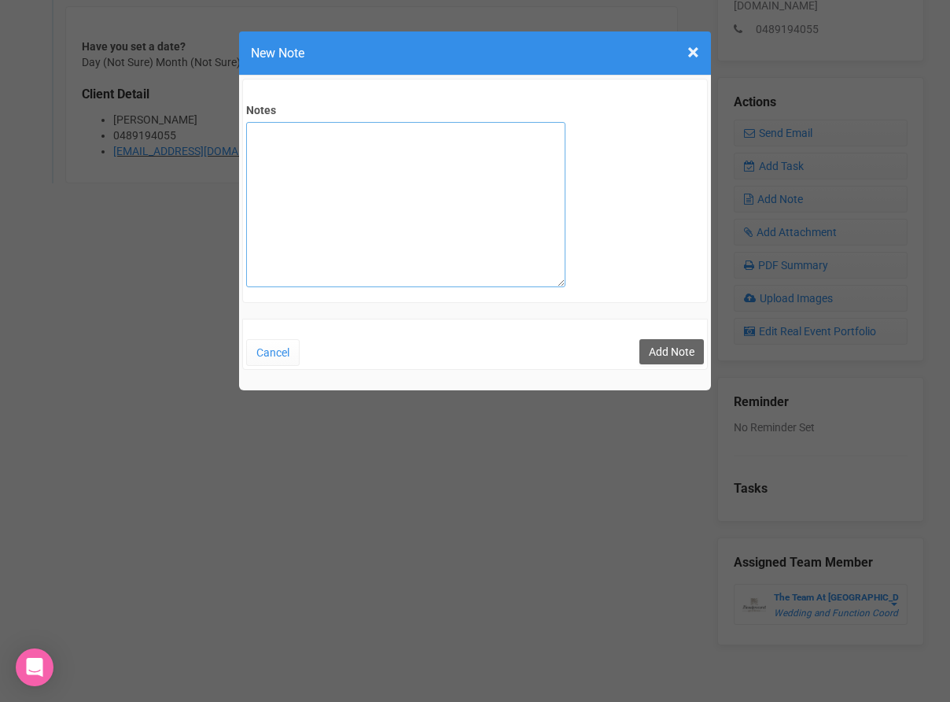
click at [326, 160] on textarea "Notes" at bounding box center [405, 204] width 319 height 165
click at [346, 152] on textarea "Responded to Final FU email stating that due to high pricing and limited availa…" at bounding box center [405, 204] width 319 height 165
click at [341, 149] on textarea "Responded to Final FU email stating that due to high pricing and limited availa…" at bounding box center [405, 204] width 319 height 165
click at [363, 188] on textarea "Responded to Final FU email stating that due to high pricing and limited availa…" at bounding box center [405, 204] width 319 height 165
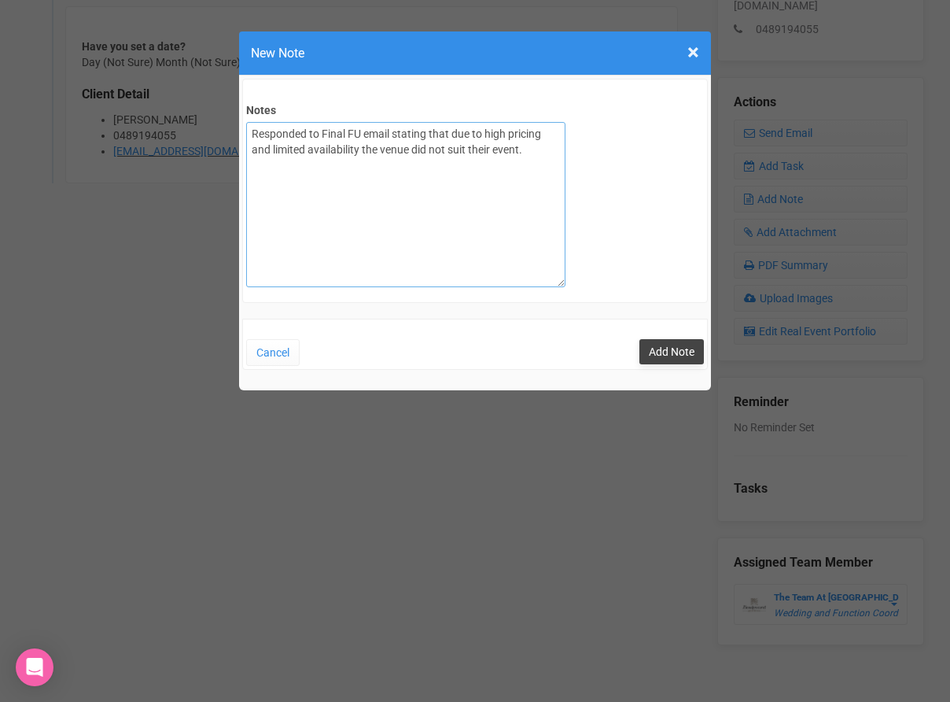
type textarea "Responded to Final FU email stating that due to high pricing and limited availa…"
click at [659, 349] on button "Add Note" at bounding box center [672, 351] width 65 height 25
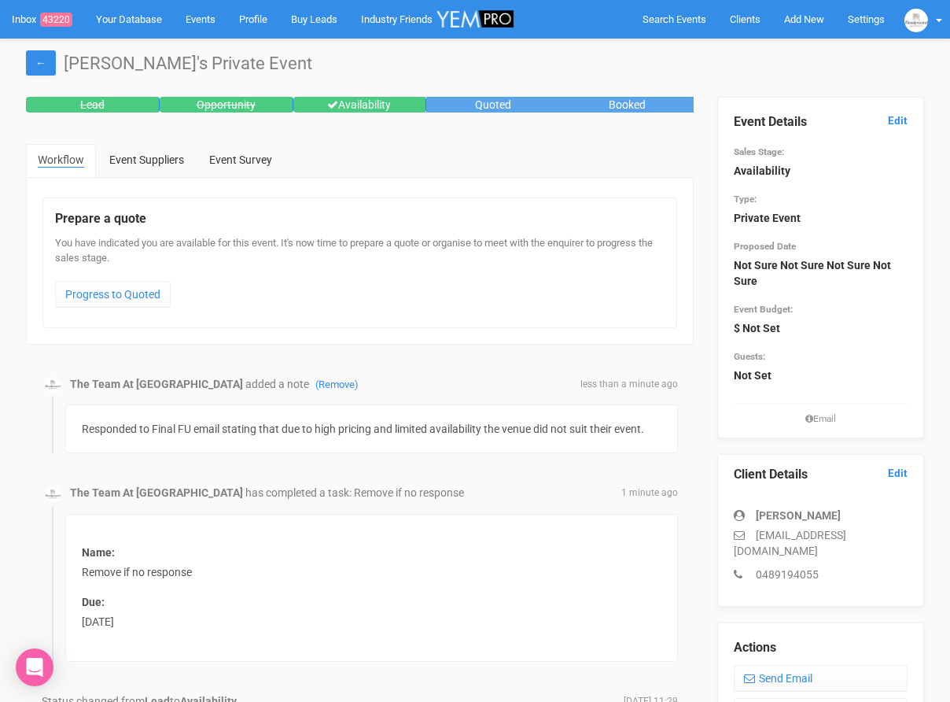
click at [902, 112] on div "Event Details Edit Sales Stage: Availability Type: Private Event Proposed Date …" at bounding box center [821, 262] width 174 height 328
click at [903, 115] on link "Edit" at bounding box center [898, 120] width 20 height 15
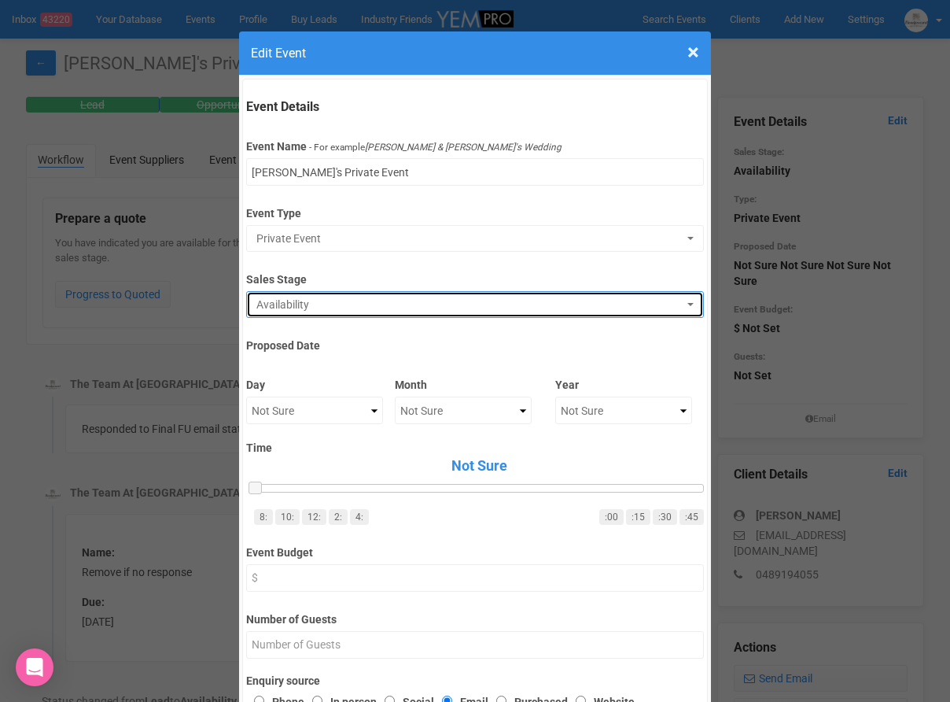
click at [399, 302] on span "Availability" at bounding box center [470, 305] width 426 height 16
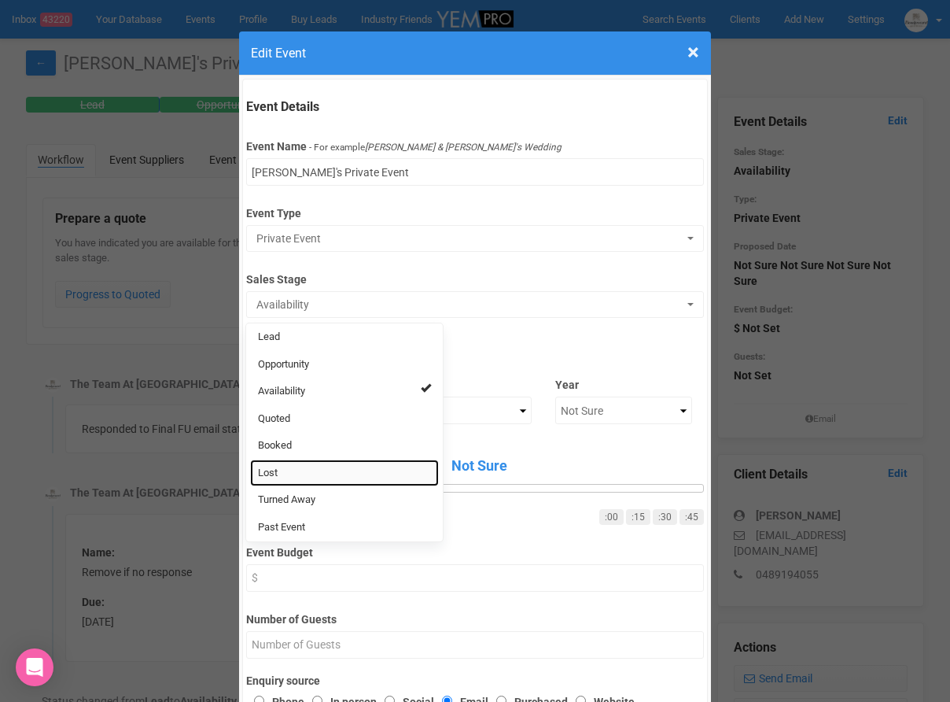
click at [318, 471] on link "Lost" at bounding box center [344, 473] width 189 height 28
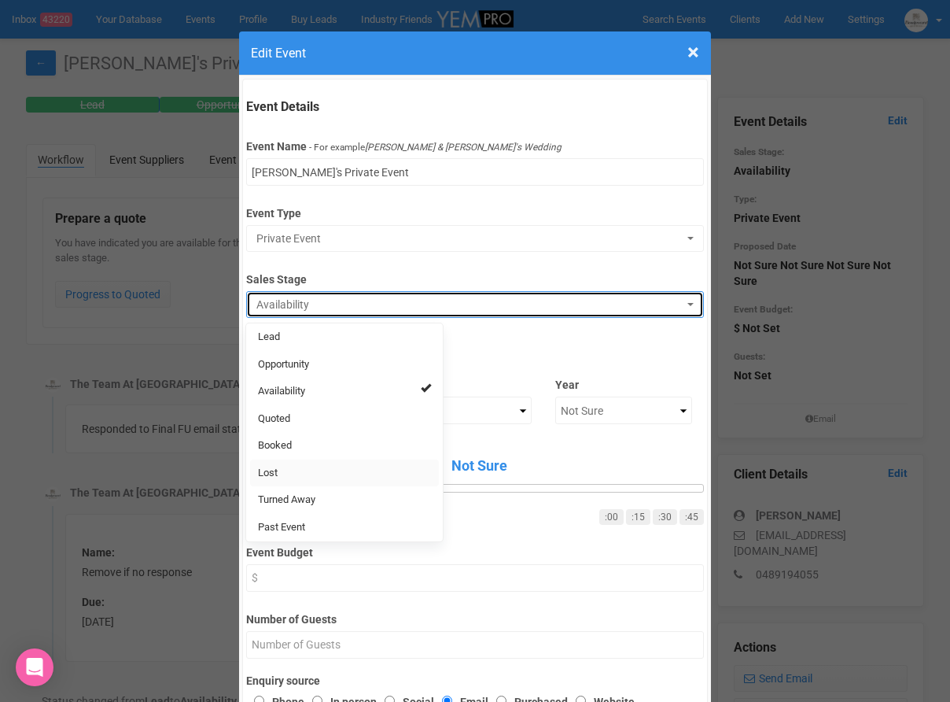
select select "10"
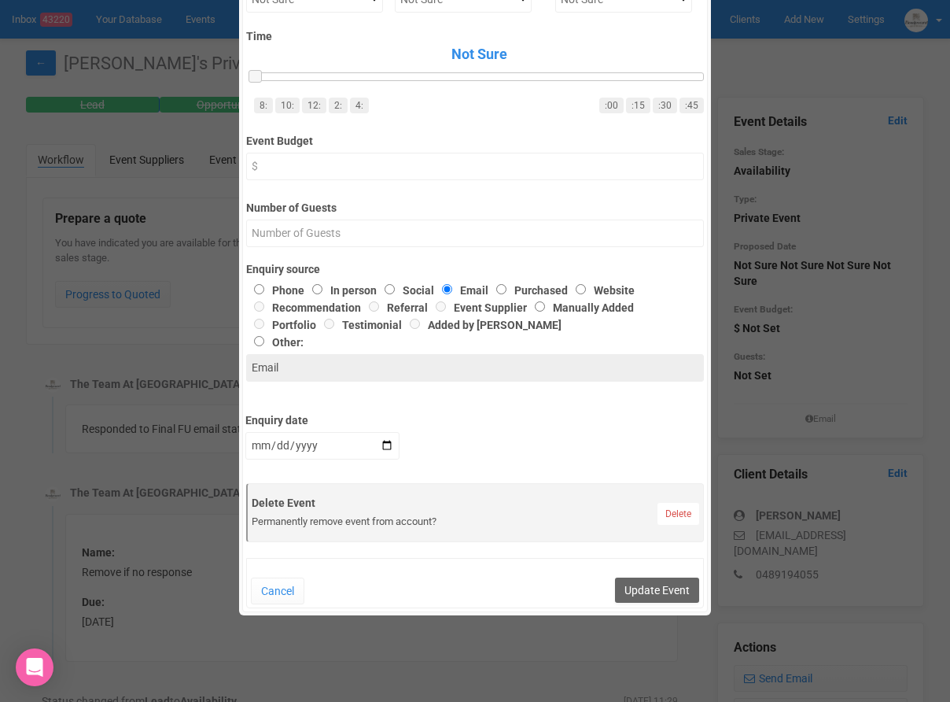
scroll to position [428, 0]
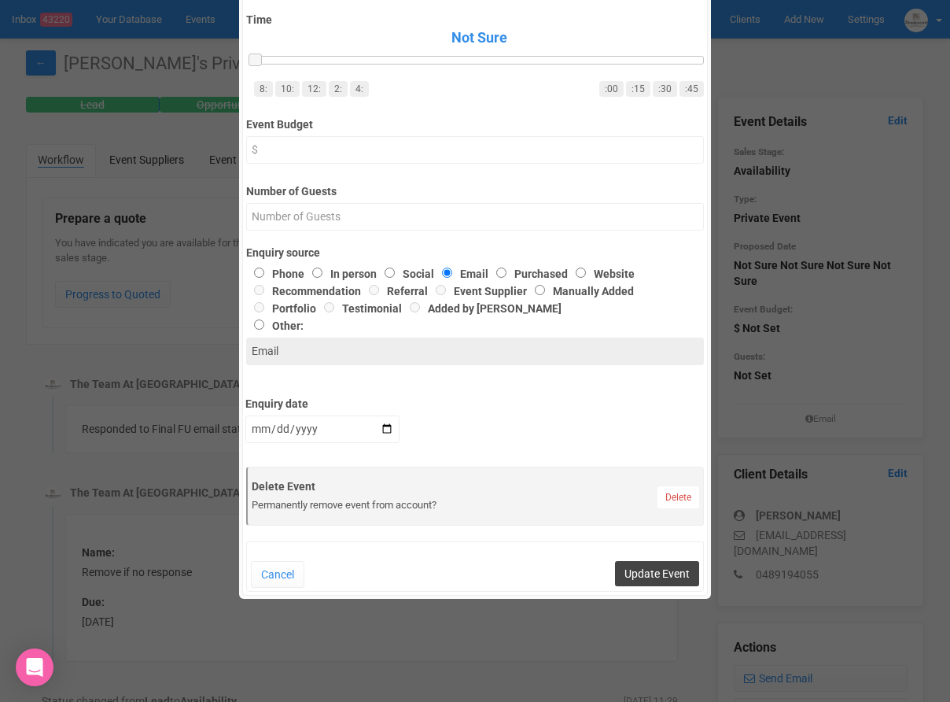
click at [648, 563] on button "Update Event" at bounding box center [657, 573] width 84 height 25
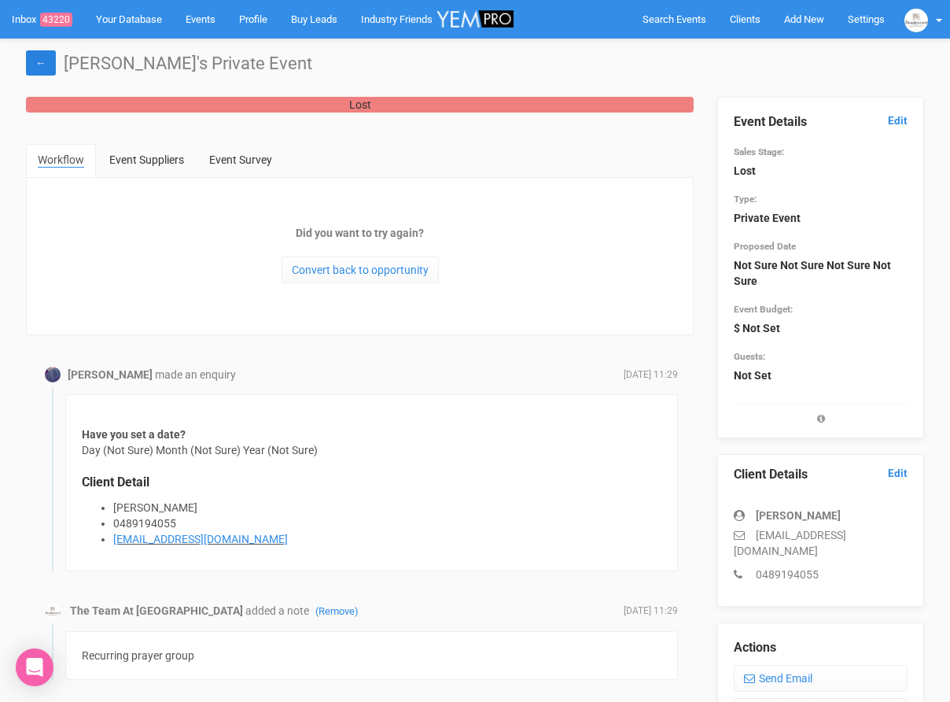
click at [52, 68] on link "←" at bounding box center [41, 62] width 30 height 25
click at [751, 19] on span "Clients" at bounding box center [745, 19] width 31 height 12
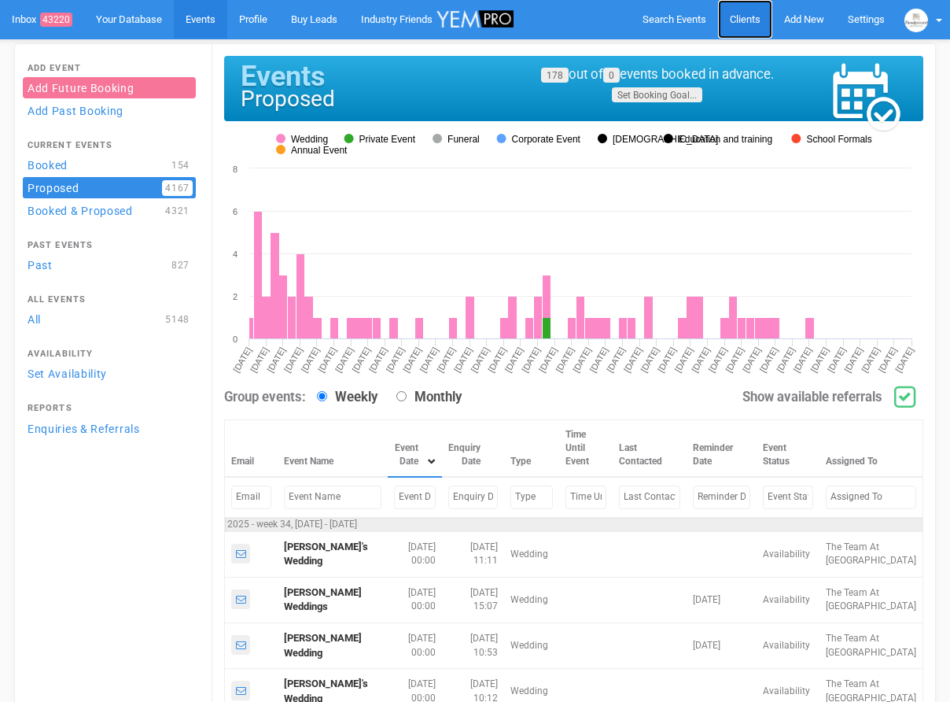
click at [735, 13] on span "Clients" at bounding box center [745, 19] width 31 height 12
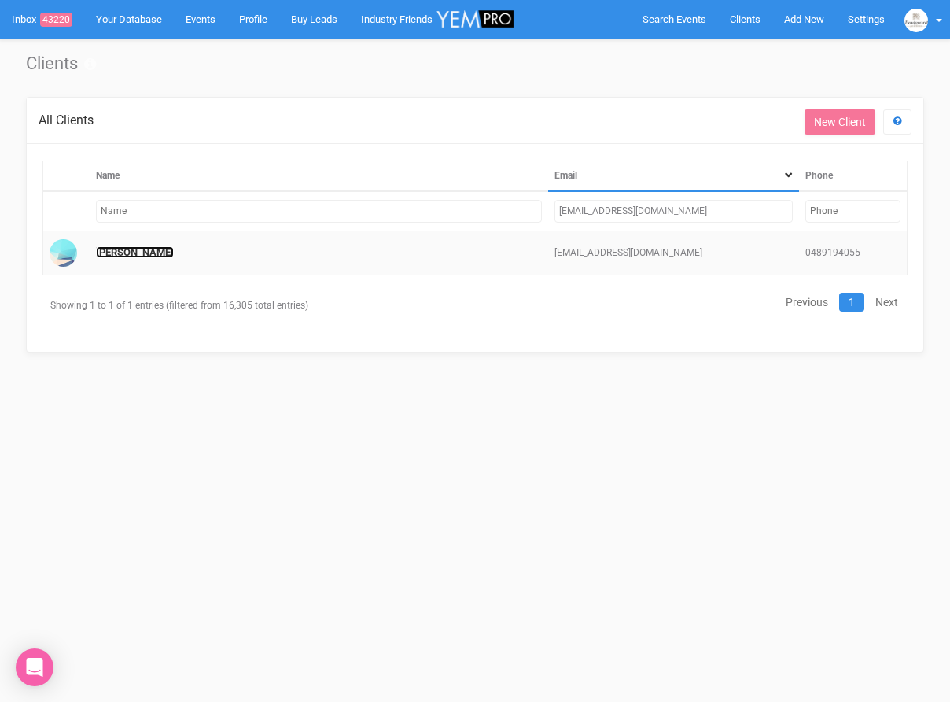
click at [145, 252] on link "[PERSON_NAME]" at bounding box center [135, 252] width 78 height 12
